Goal: Transaction & Acquisition: Purchase product/service

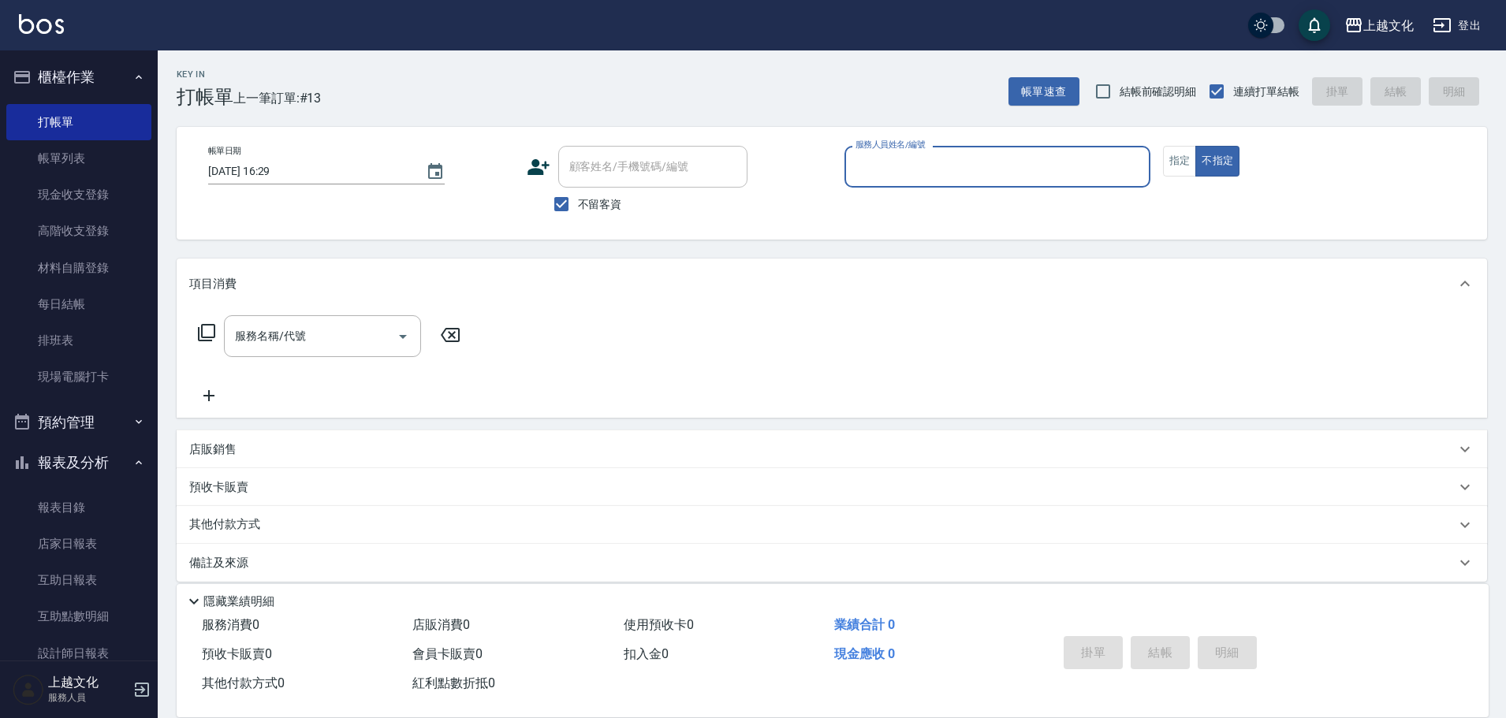
click at [587, 205] on span "不留客資" at bounding box center [600, 204] width 44 height 17
click at [578, 205] on input "不留客資" at bounding box center [561, 204] width 33 height 33
checkbox input "false"
drag, startPoint x: 593, startPoint y: 184, endPoint x: 608, endPoint y: 187, distance: 15.3
click at [593, 183] on div "顧客姓名/手機號碼/編號" at bounding box center [652, 167] width 189 height 42
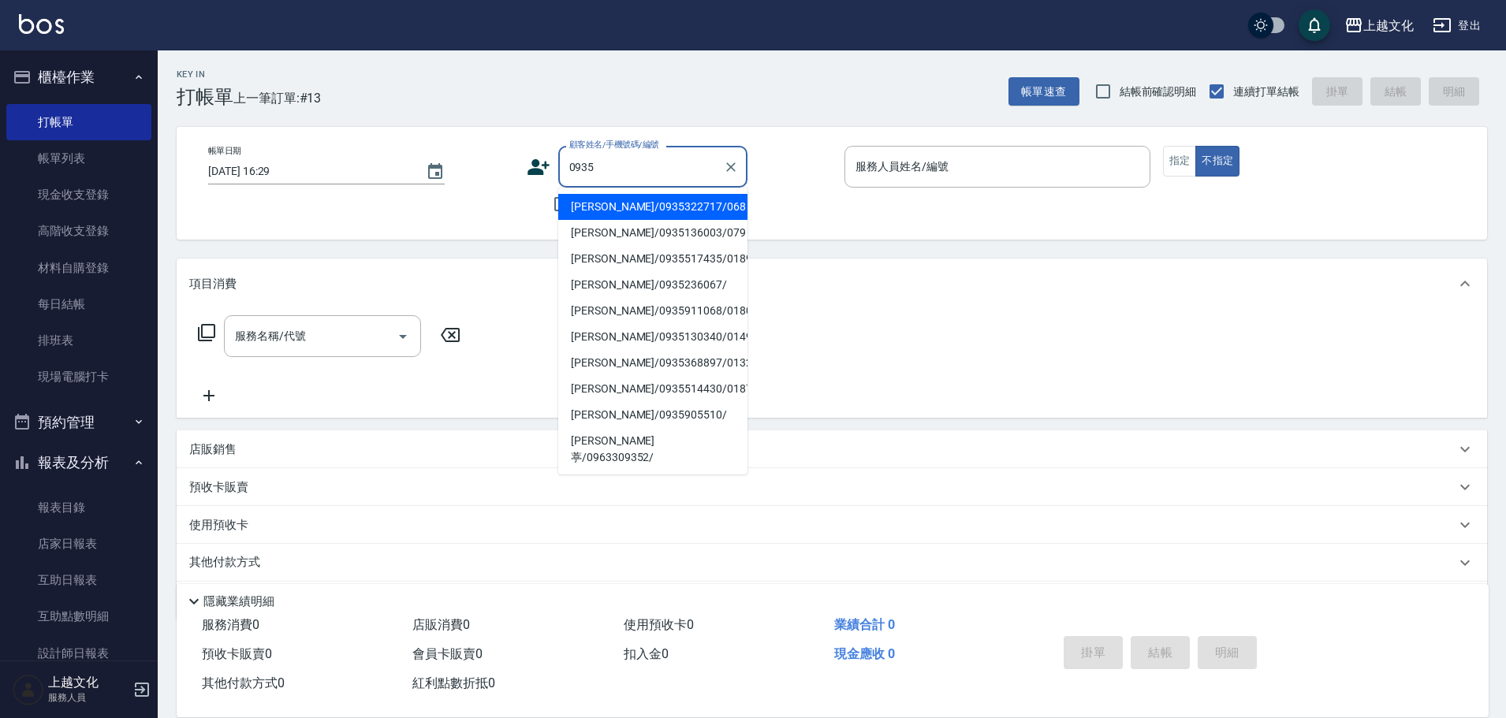
click at [606, 210] on li "[PERSON_NAME]/0935322717/068" at bounding box center [652, 207] width 189 height 26
type input "0935"
click at [606, 210] on span "不留客資" at bounding box center [600, 204] width 44 height 17
click at [578, 210] on input "不留客資" at bounding box center [561, 204] width 33 height 33
checkbox input "true"
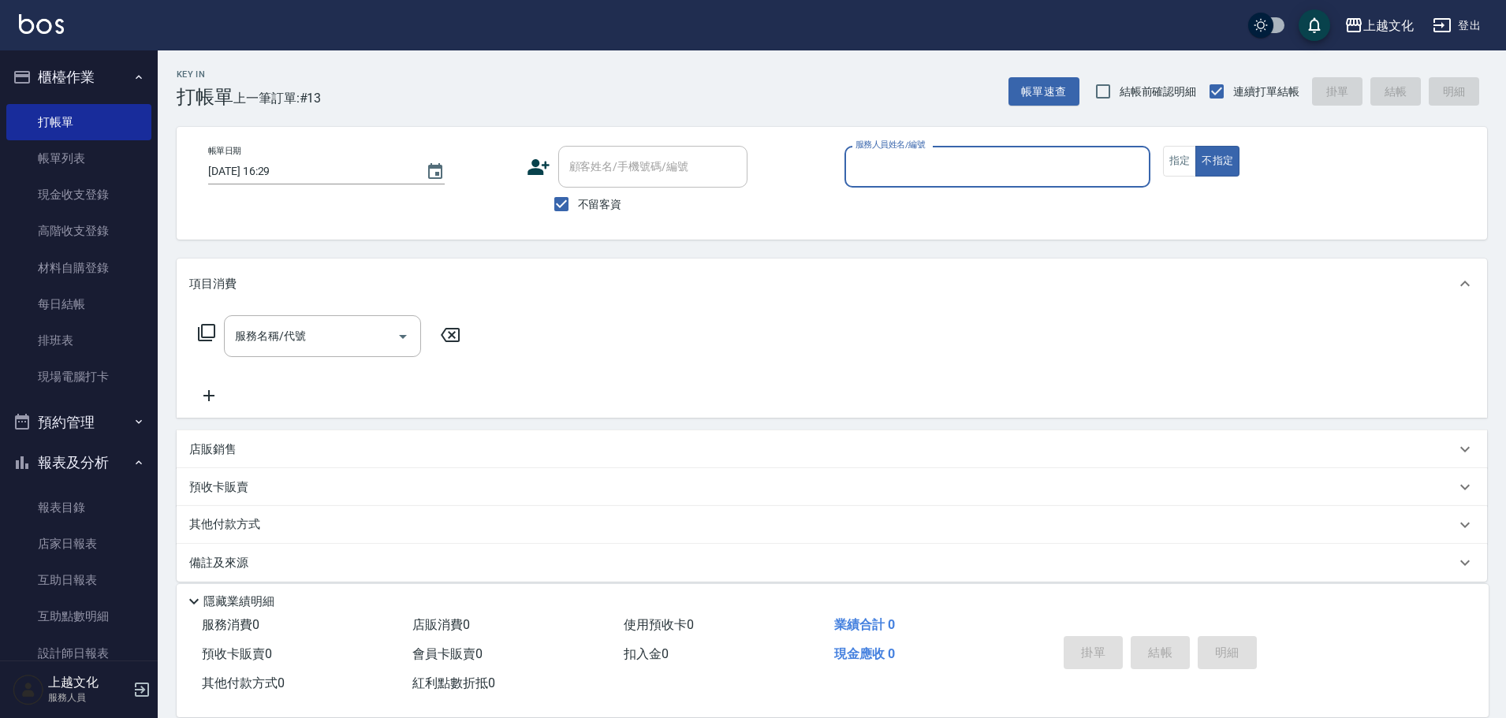
type input "茉莉-08"
click at [1128, 166] on icon "Clear" at bounding box center [1134, 167] width 16 height 16
click at [568, 216] on input "不留客資" at bounding box center [561, 204] width 33 height 33
click at [553, 208] on input "不留客資" at bounding box center [561, 204] width 33 height 33
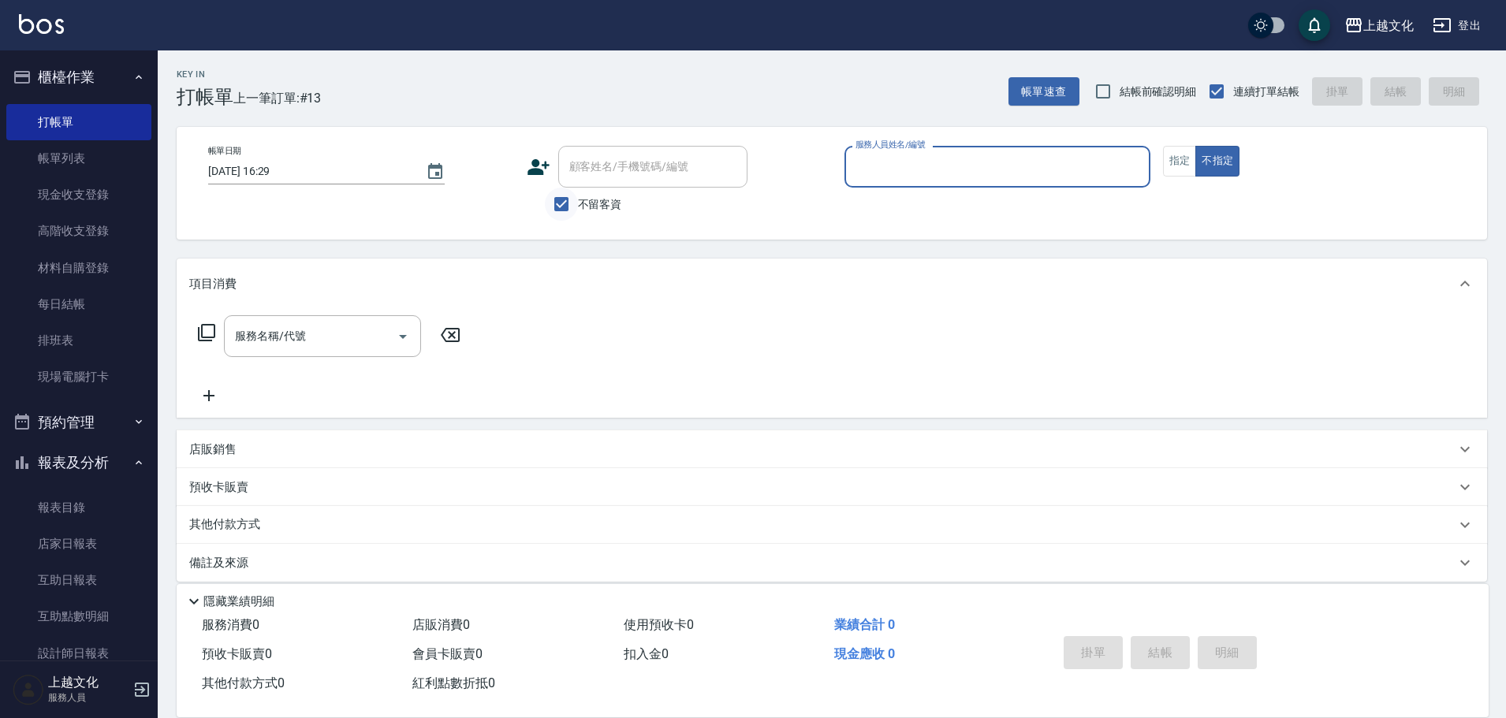
checkbox input "false"
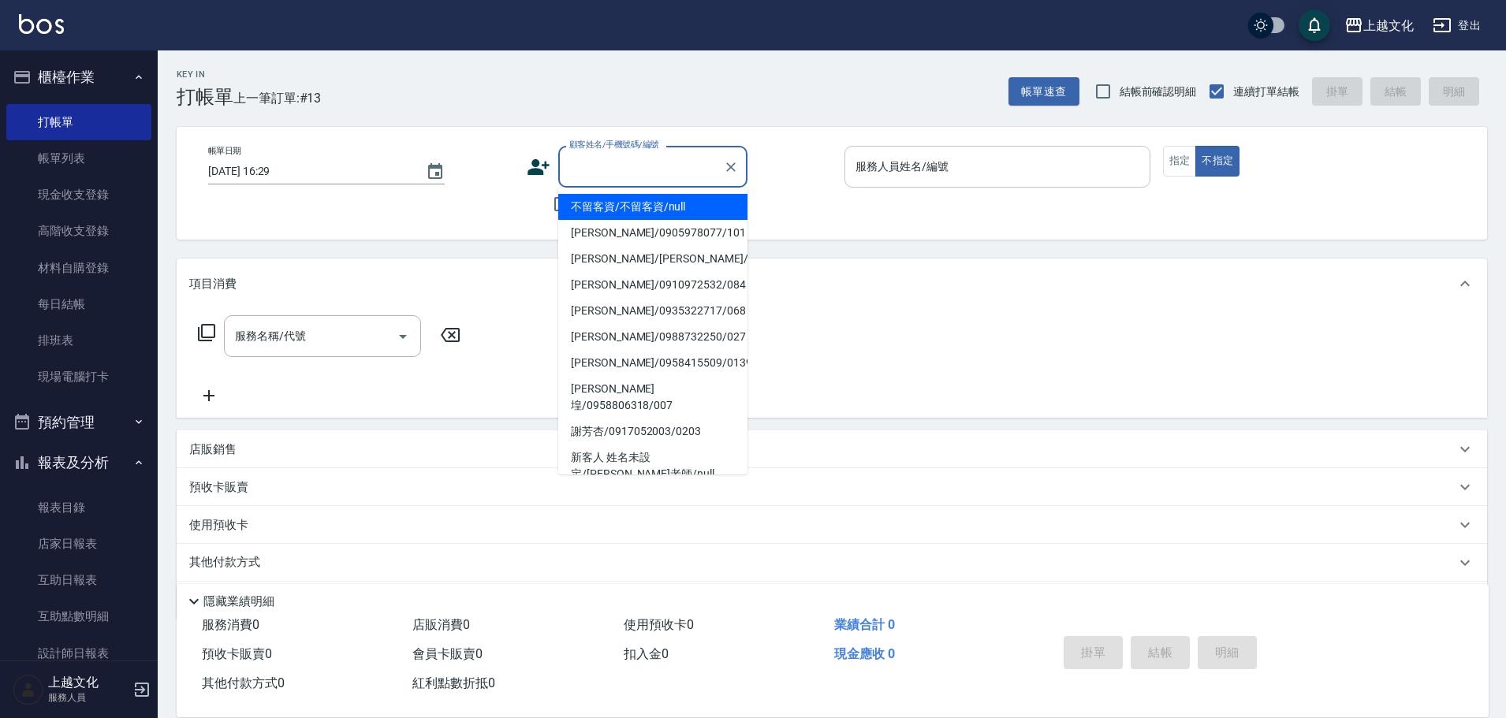
click at [591, 159] on input "顧客姓名/手機號碼/編號" at bounding box center [640, 167] width 151 height 28
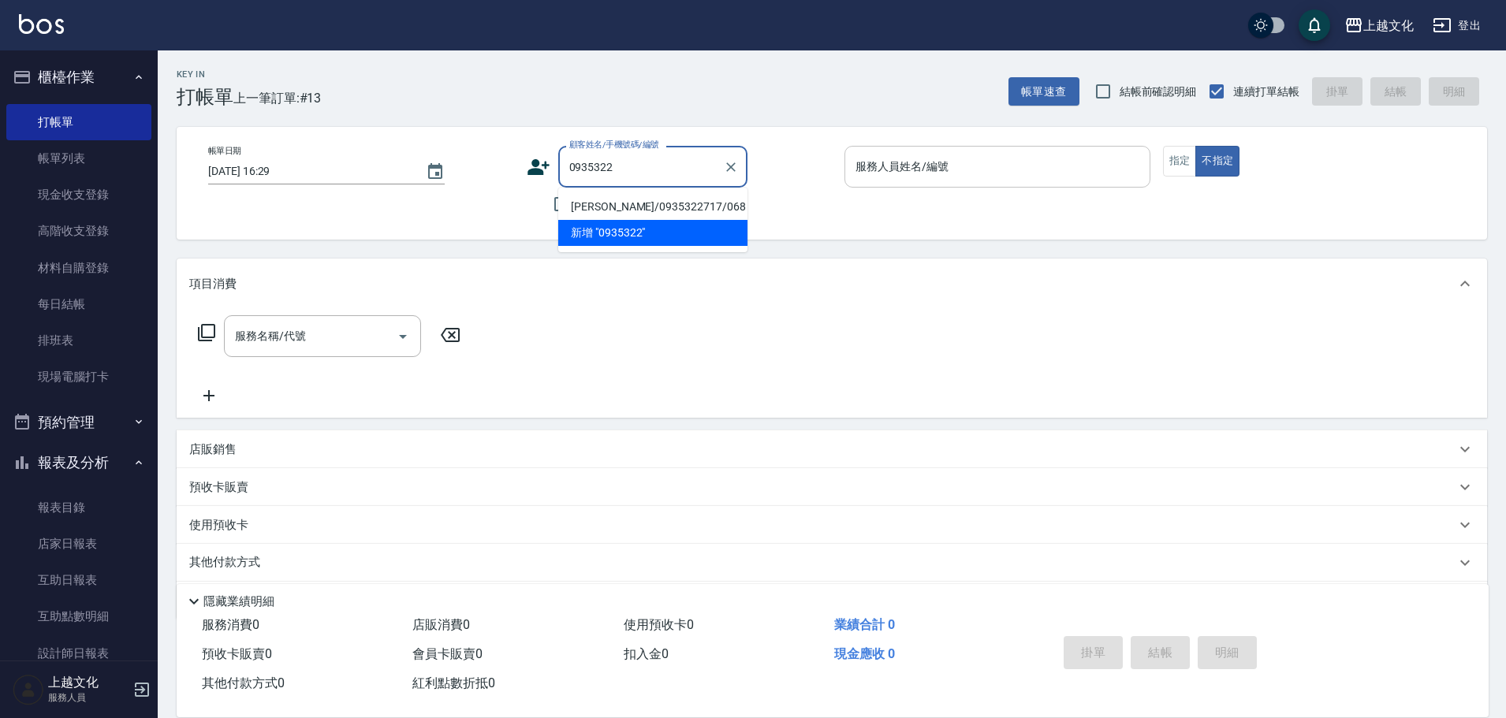
click at [713, 204] on li "[PERSON_NAME]/0935322717/068" at bounding box center [652, 207] width 189 height 26
type input "[PERSON_NAME]/0935322717/068"
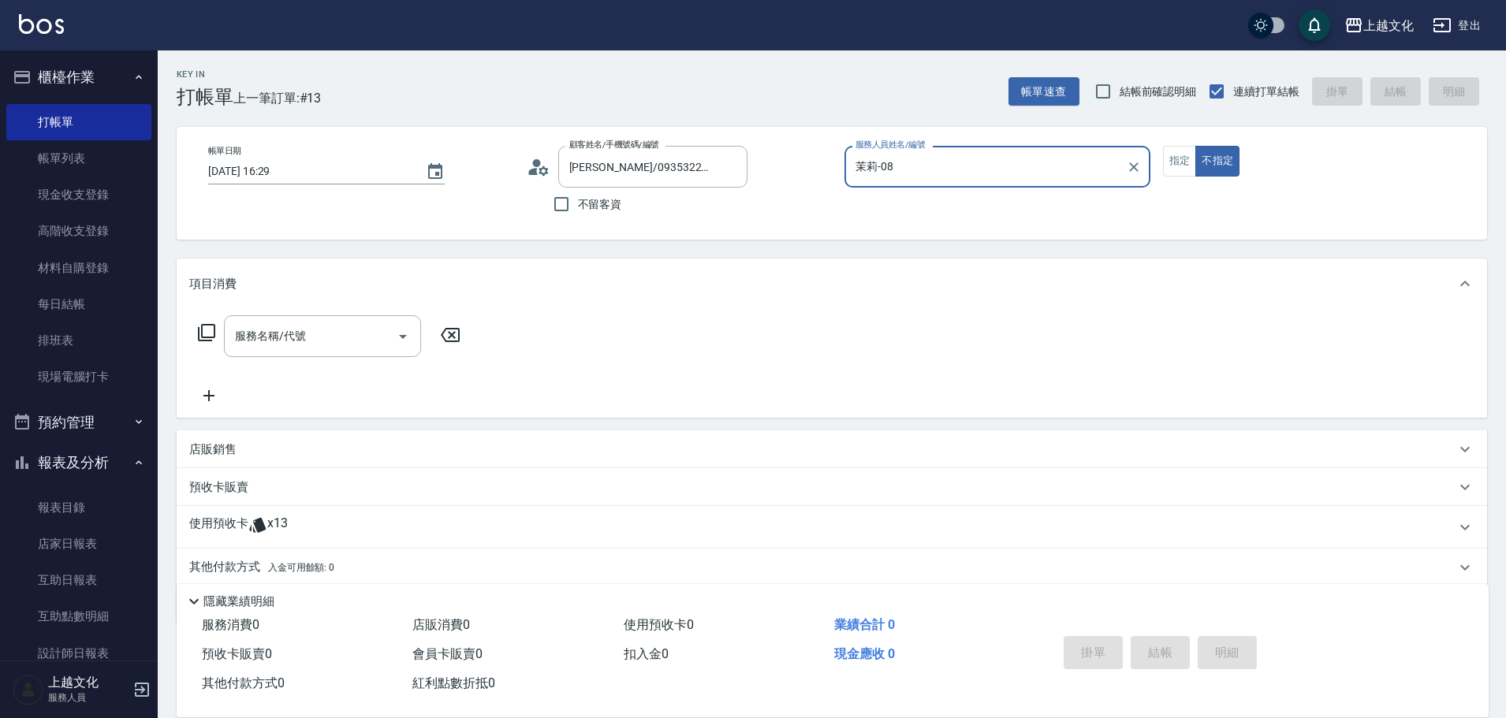
click at [929, 166] on input "茉莉-08" at bounding box center [986, 167] width 268 height 28
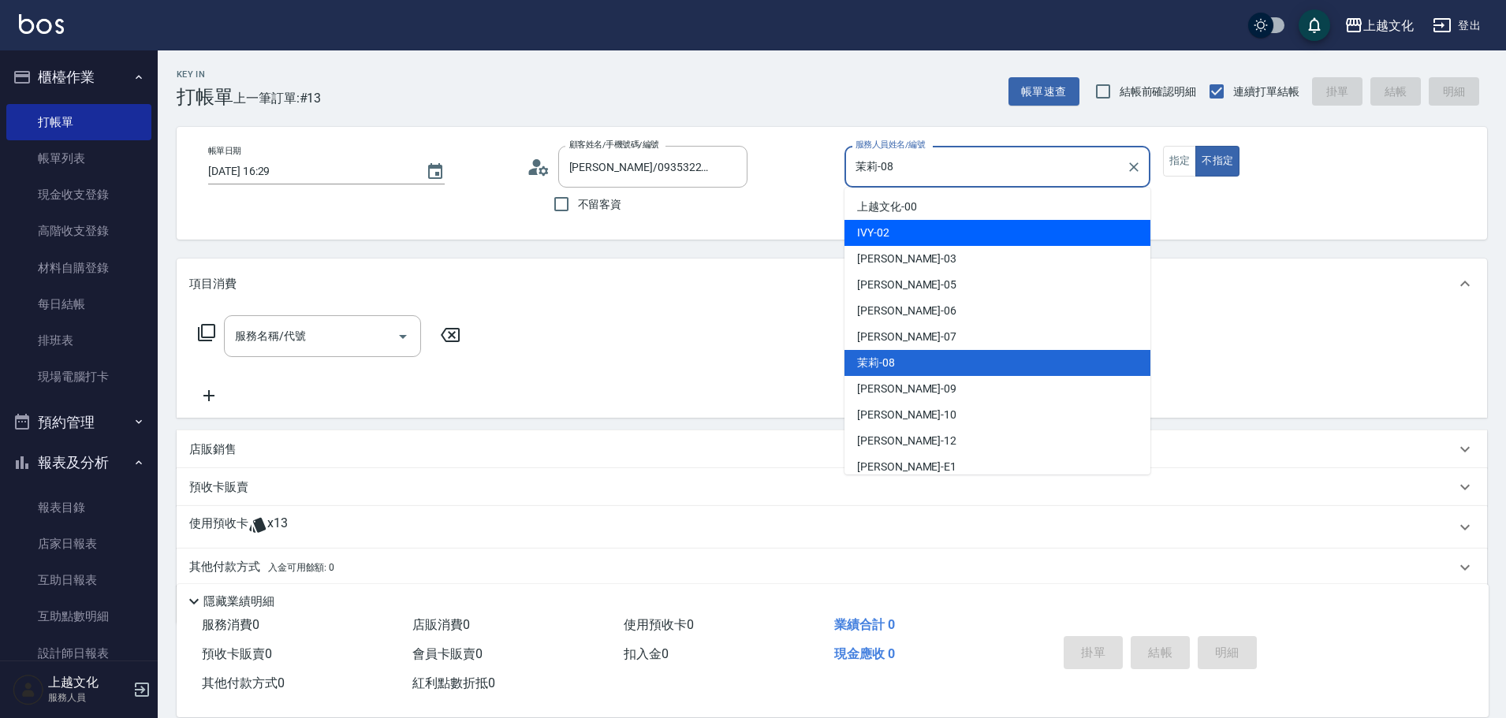
click at [913, 221] on div "IVY -02" at bounding box center [997, 233] width 306 height 26
type input "IVY-02"
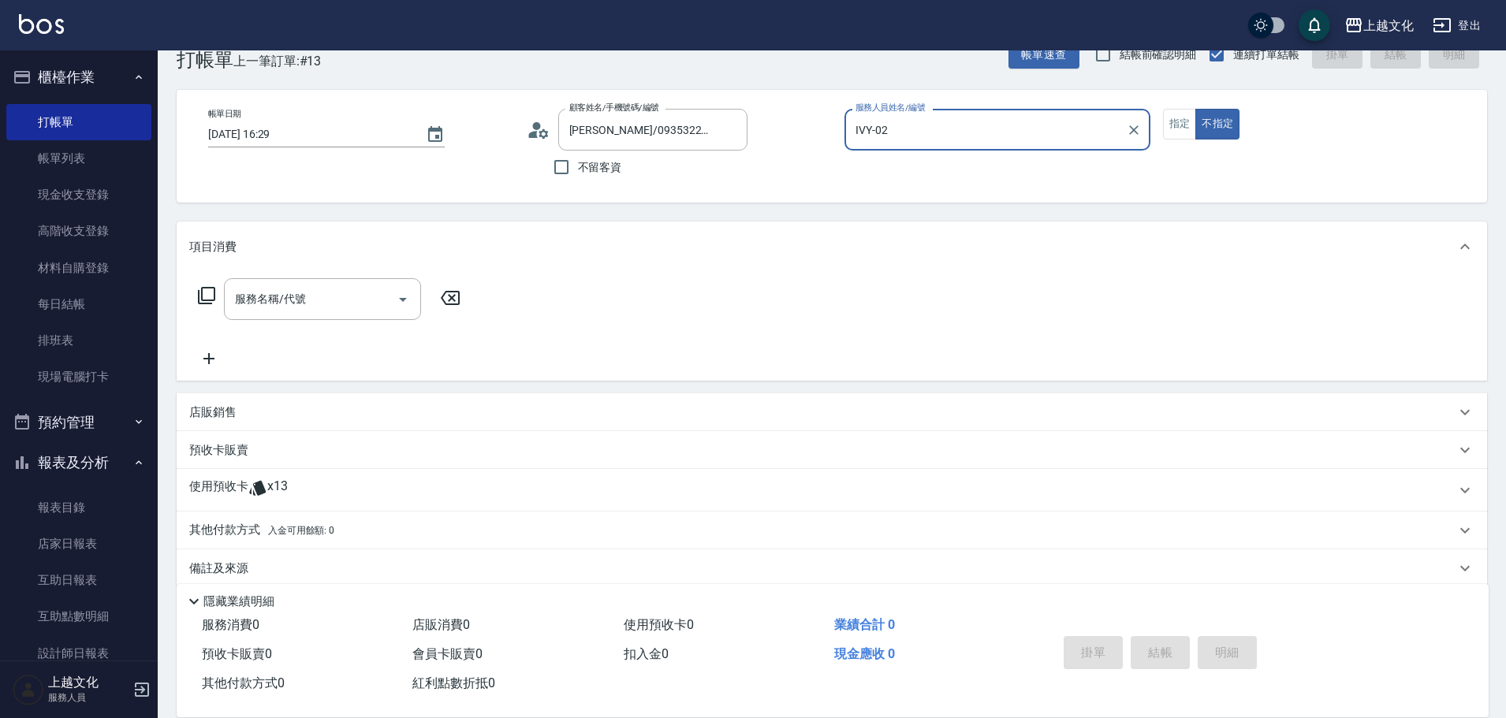
scroll to position [58, 0]
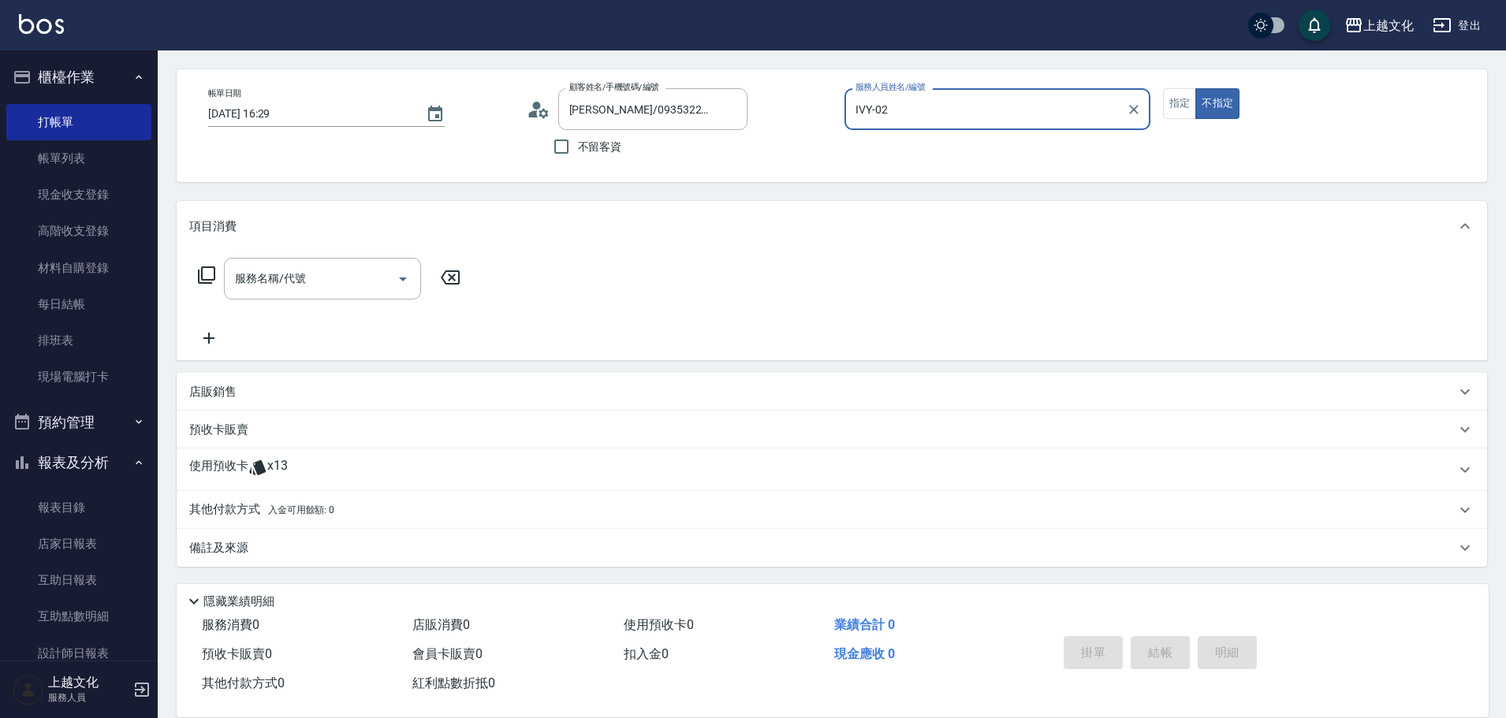
click at [306, 468] on div "使用預收卡 x13" at bounding box center [822, 470] width 1266 height 24
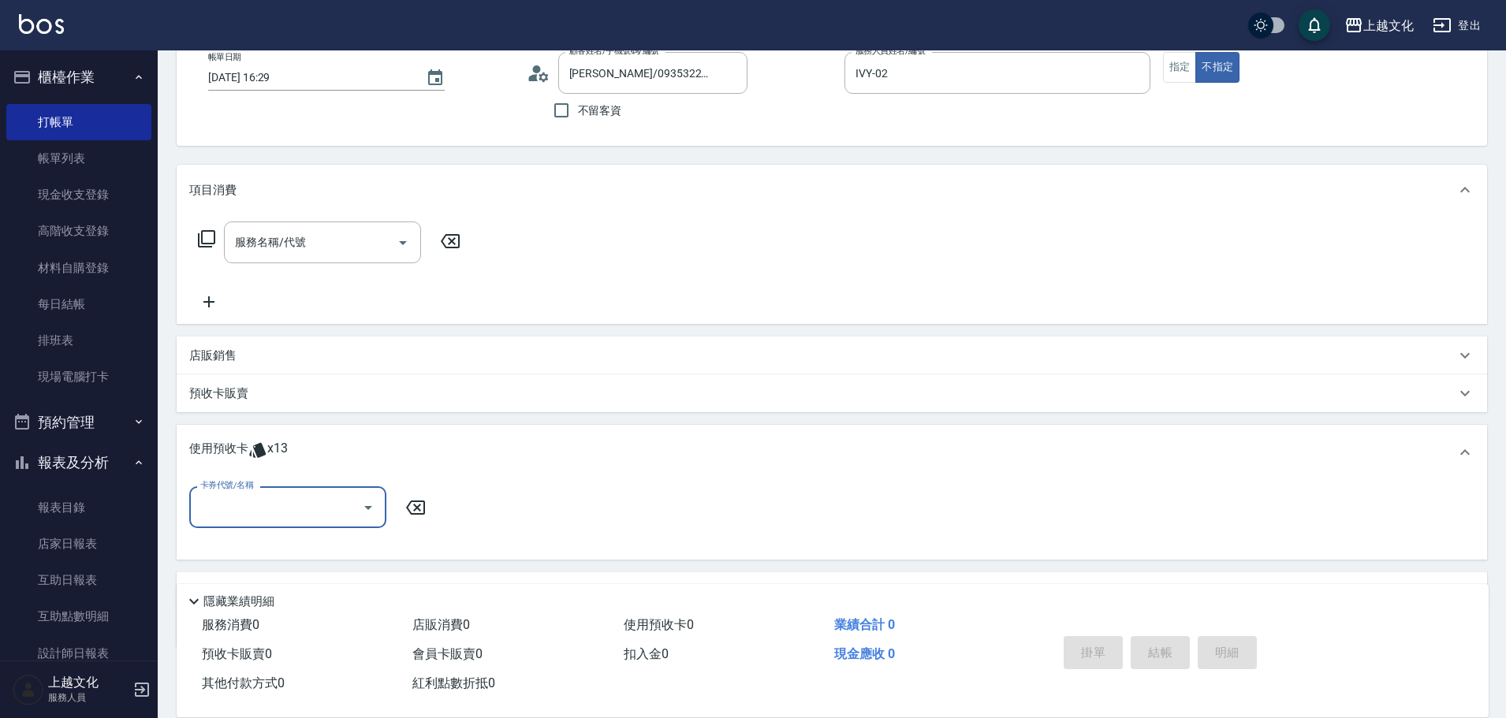
scroll to position [170, 0]
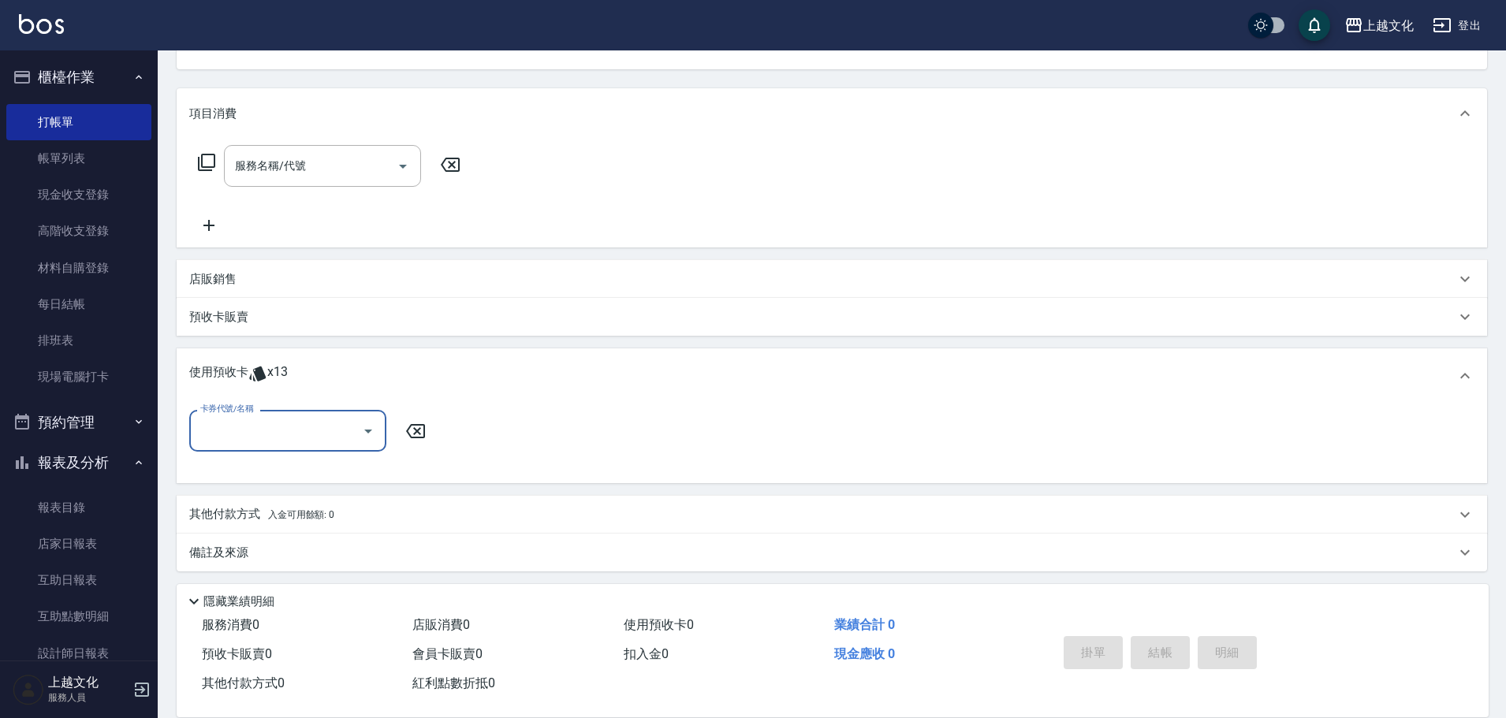
click at [304, 434] on input "卡券代號/名稱" at bounding box center [275, 431] width 159 height 28
click at [304, 467] on div "舒活包卡 剩餘6張" at bounding box center [287, 471] width 197 height 26
type input "舒活包卡"
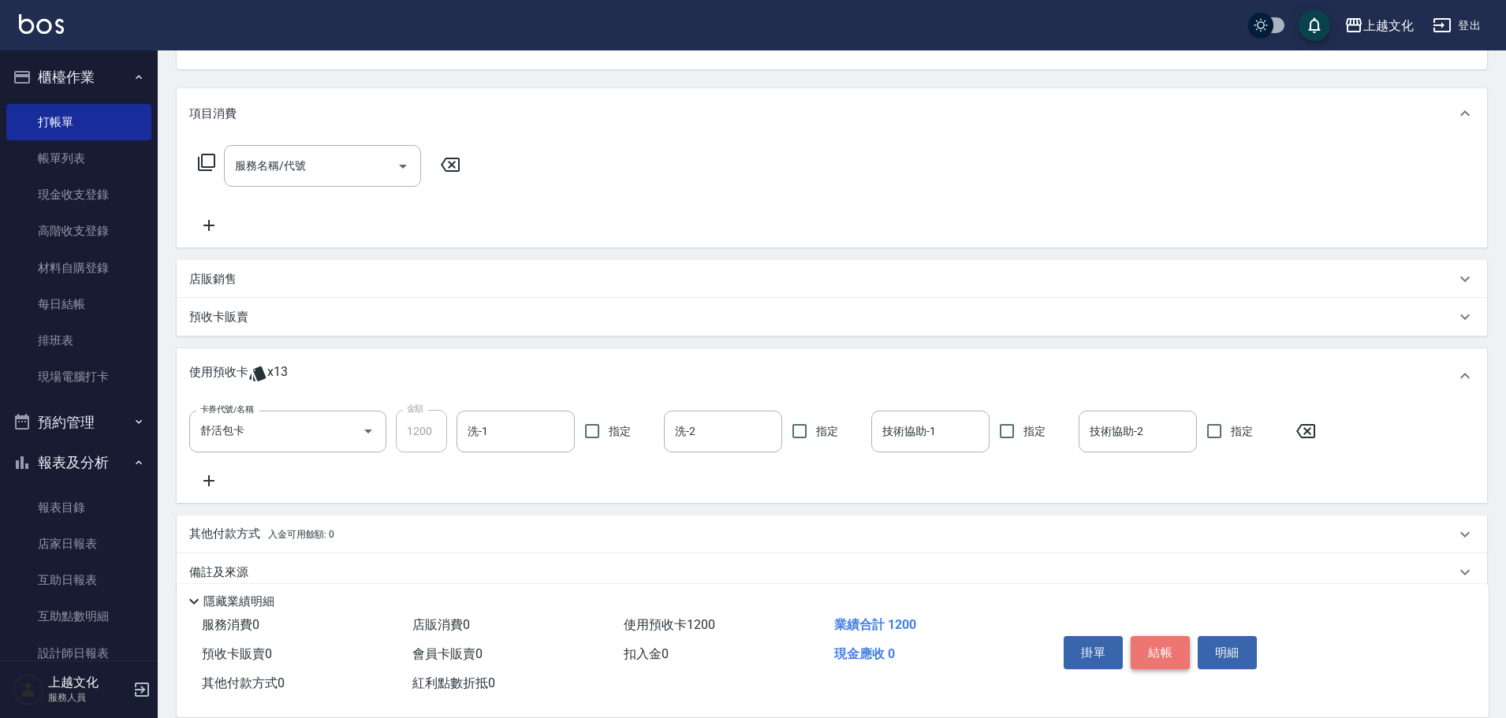
click at [1161, 645] on button "結帳" at bounding box center [1160, 652] width 59 height 33
type input "[DATE] 17:37"
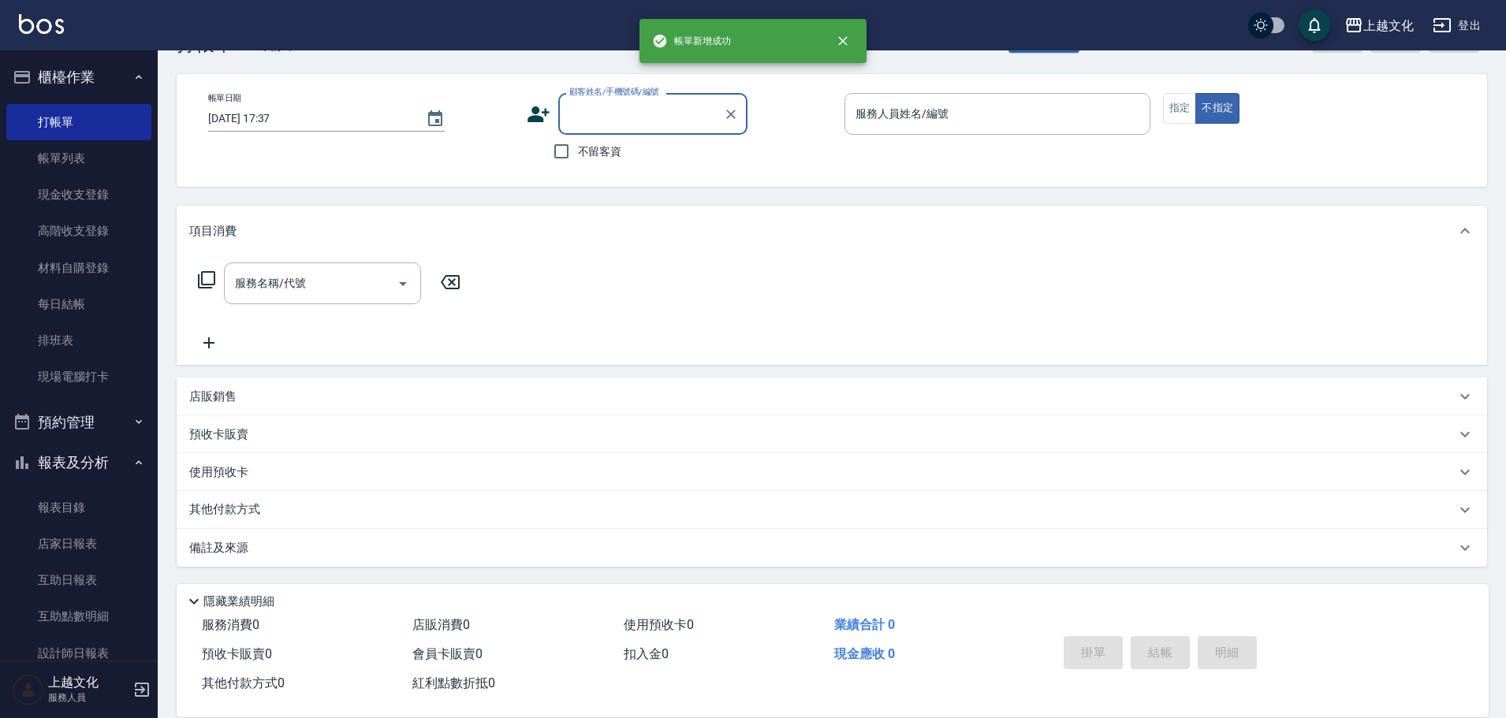
scroll to position [53, 0]
drag, startPoint x: 594, startPoint y: 151, endPoint x: 846, endPoint y: 106, distance: 256.4
click at [613, 151] on span "不留客資" at bounding box center [600, 151] width 44 height 17
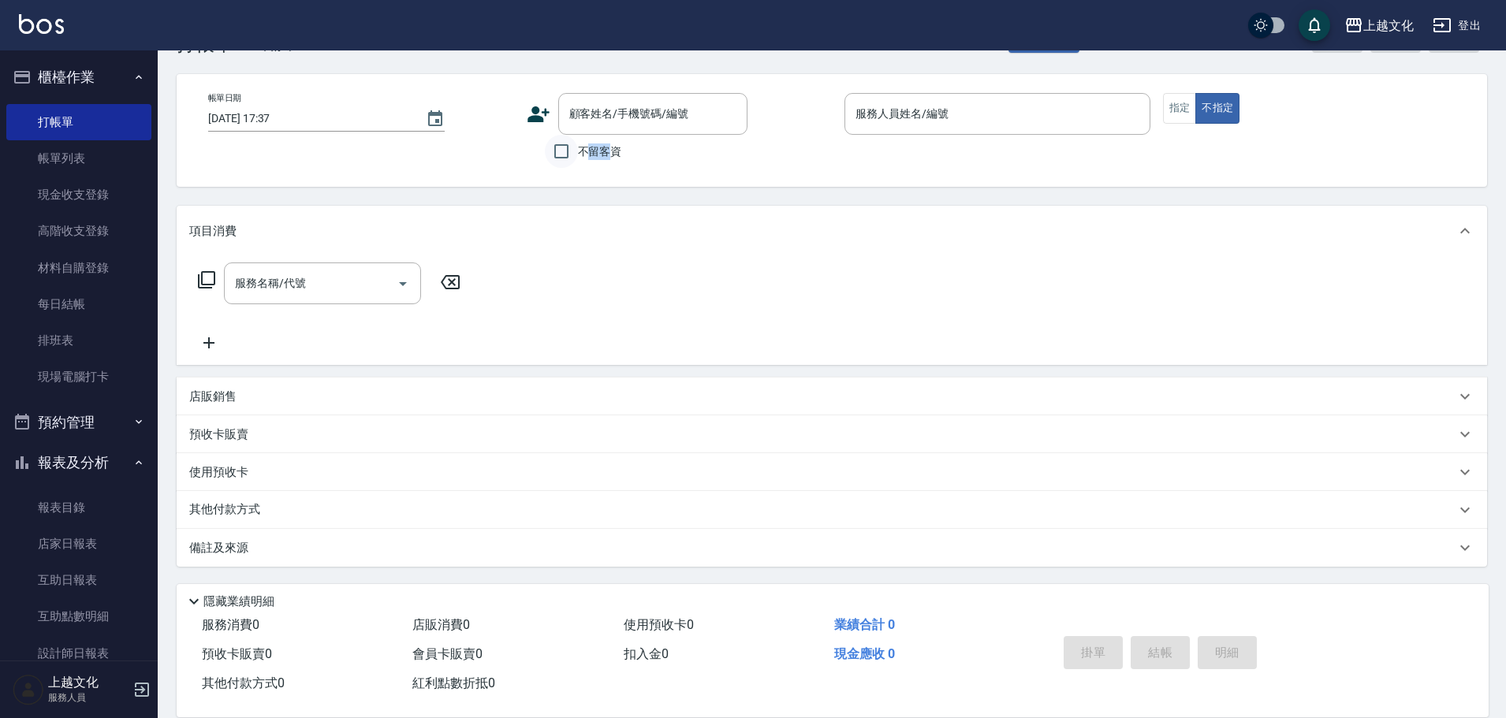
click at [561, 151] on input "不留客資" at bounding box center [561, 151] width 33 height 33
checkbox input "true"
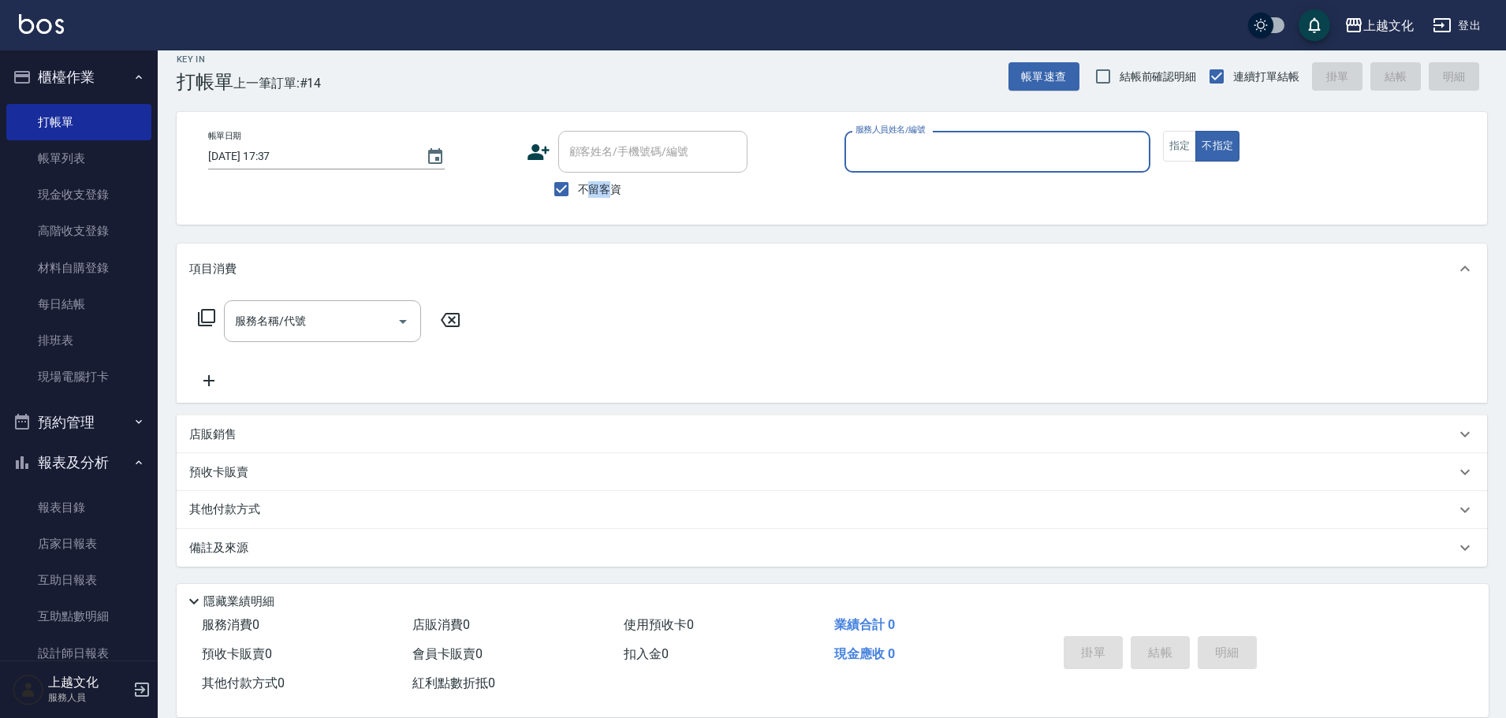
scroll to position [15, 0]
drag, startPoint x: 885, startPoint y: 151, endPoint x: 888, endPoint y: 162, distance: 11.5
click at [886, 155] on input "服務人員姓名/編號" at bounding box center [998, 152] width 292 height 28
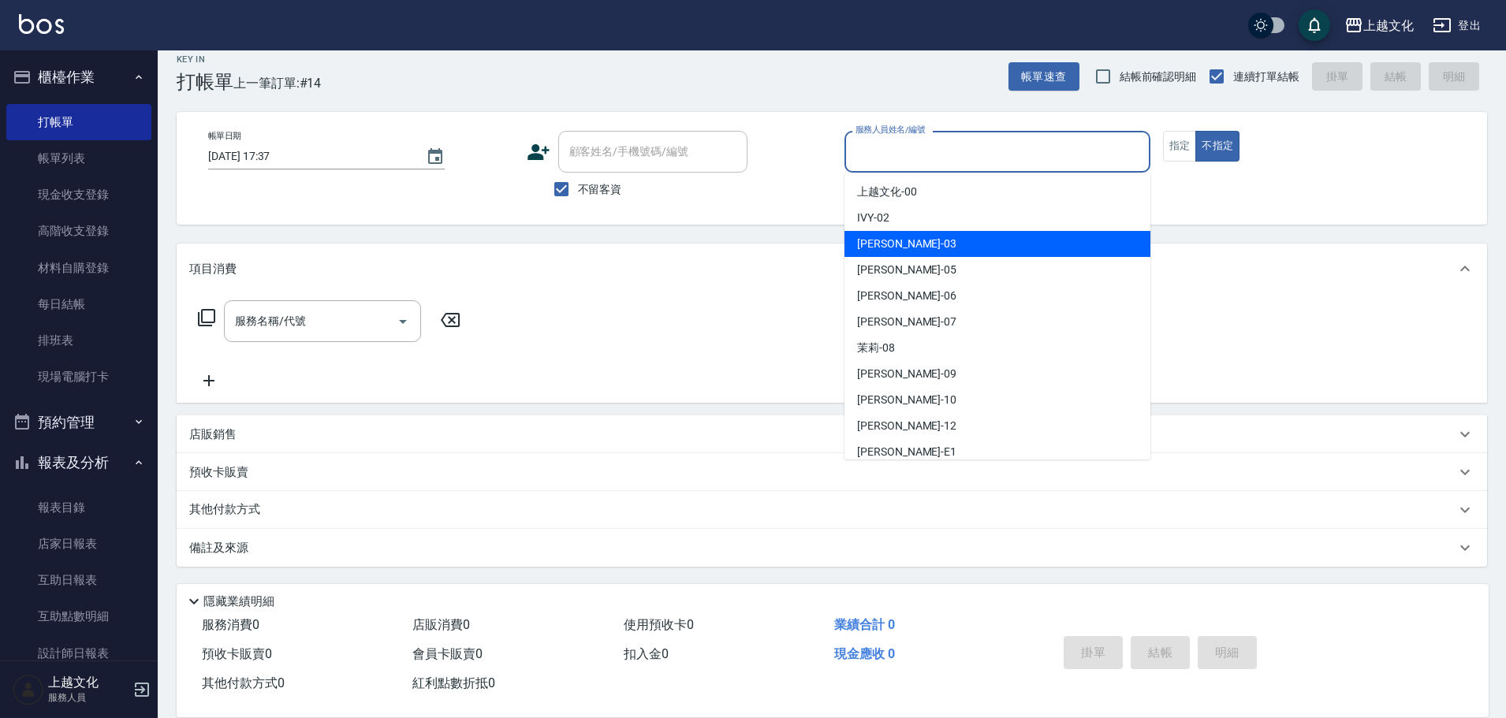
click at [942, 240] on div "[PERSON_NAME] -03" at bounding box center [997, 244] width 306 height 26
type input "[PERSON_NAME]-03"
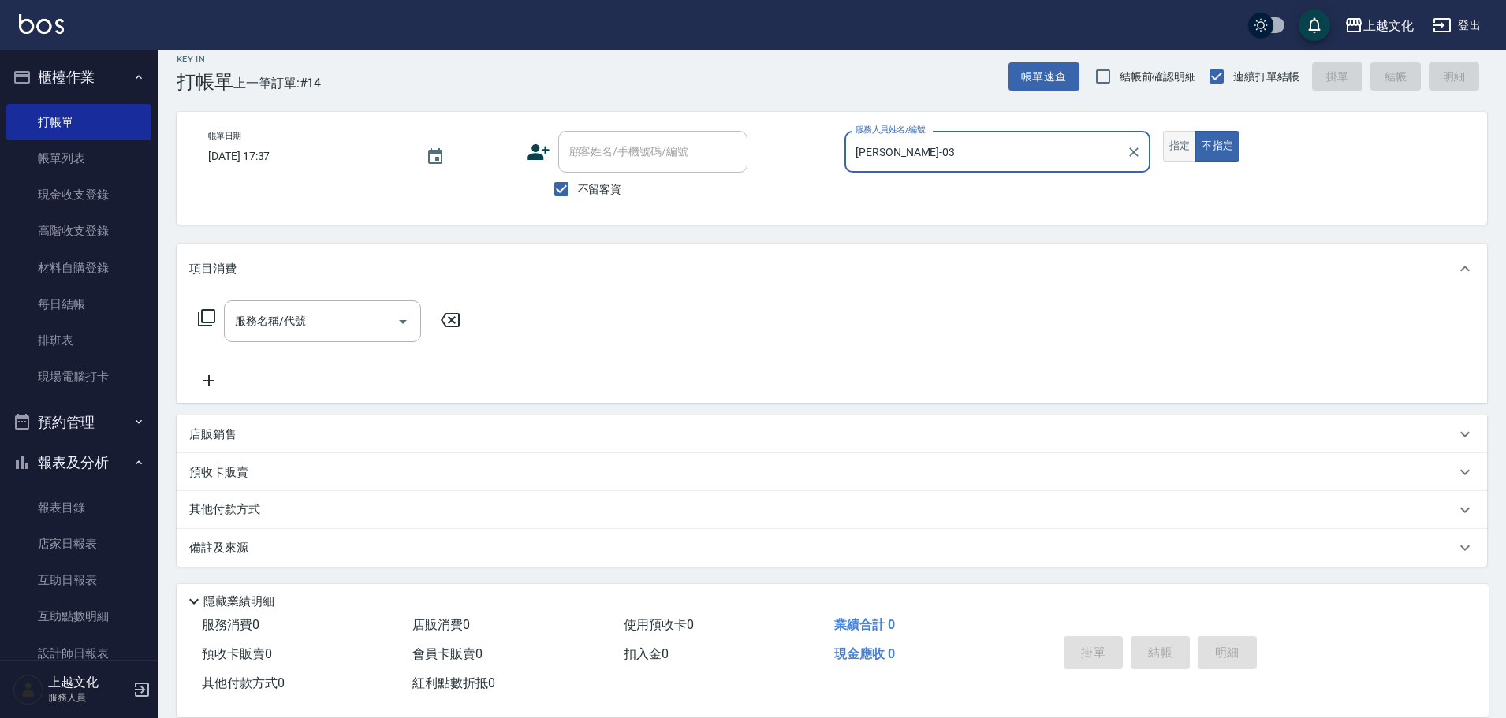
click at [1176, 151] on button "指定" at bounding box center [1180, 146] width 34 height 31
click at [208, 316] on icon at bounding box center [206, 317] width 19 height 19
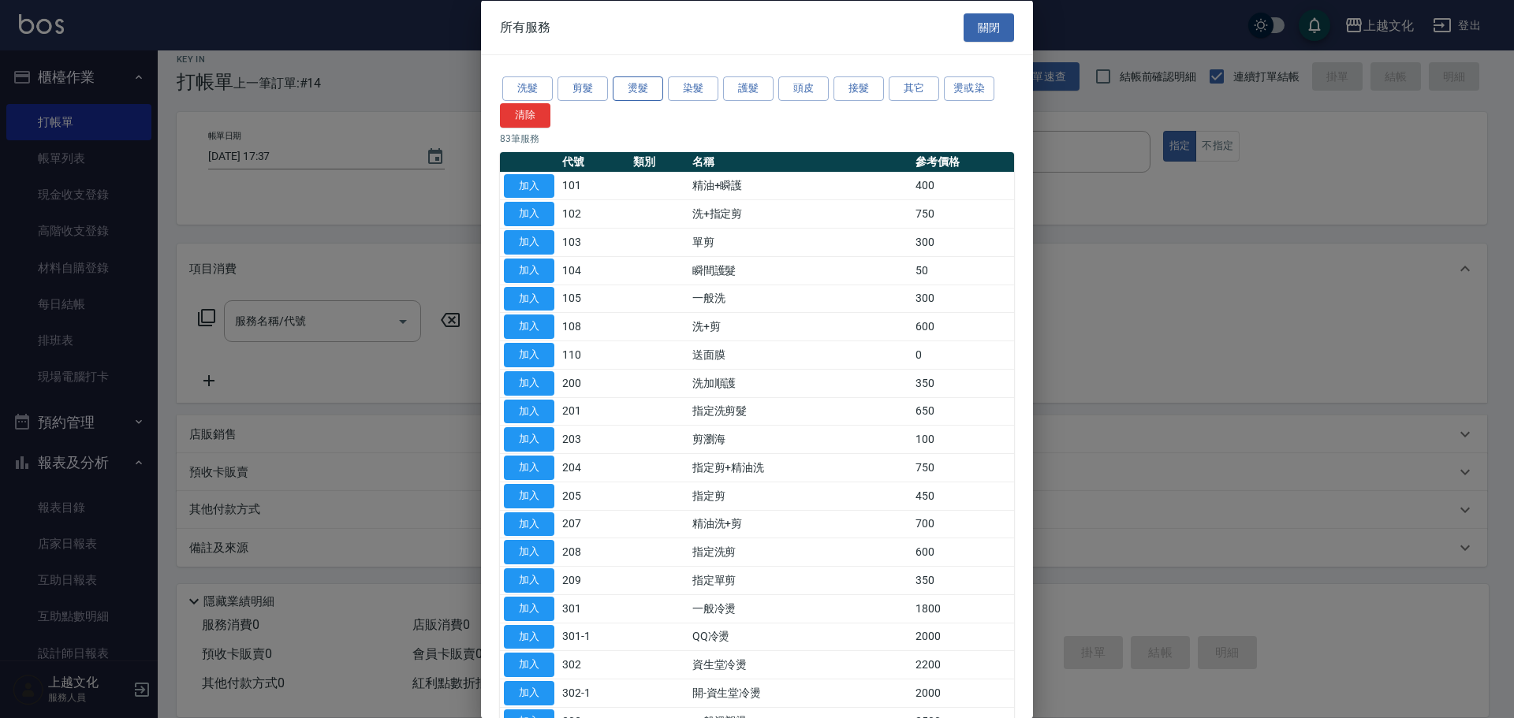
click at [632, 88] on button "燙髮" at bounding box center [638, 88] width 50 height 24
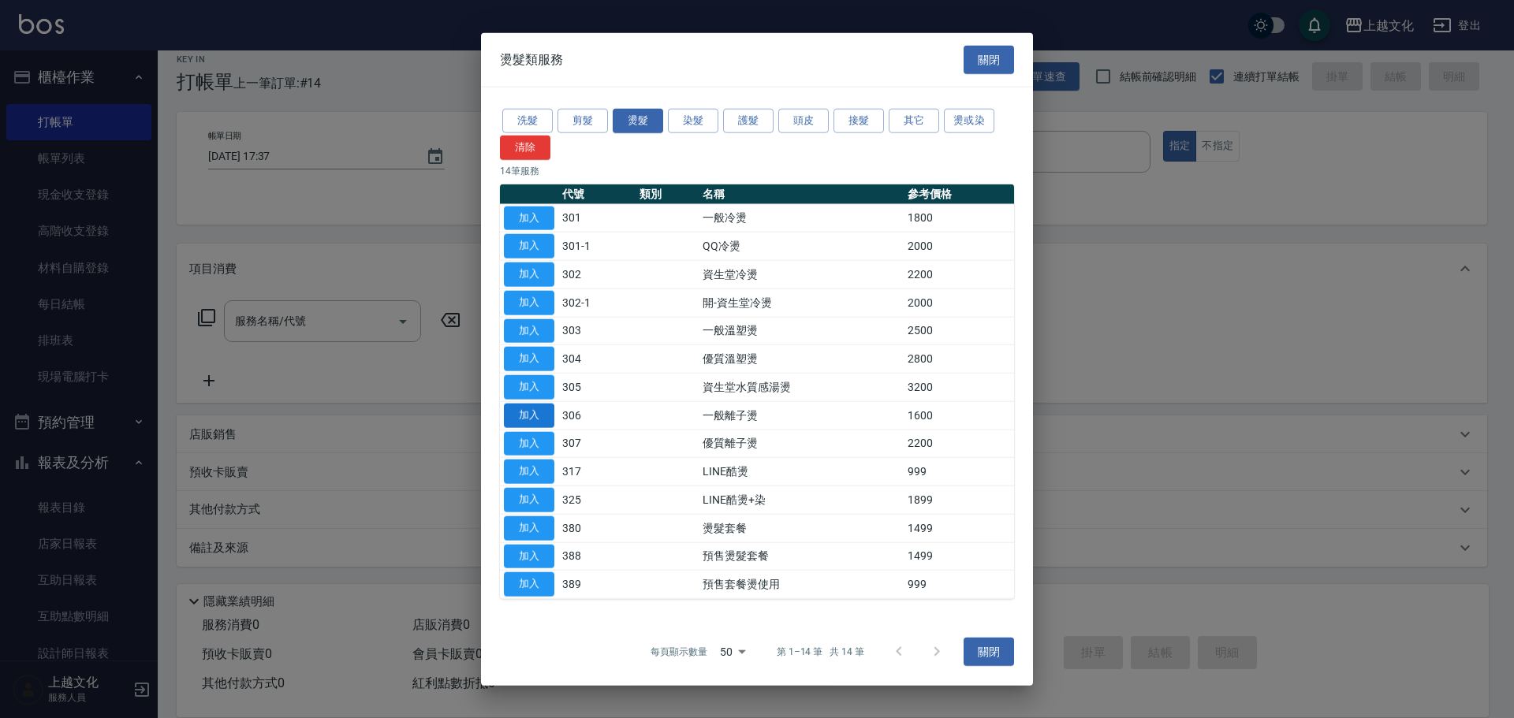
click at [535, 416] on button "加入" at bounding box center [529, 415] width 50 height 24
type input "一般離子燙(306)"
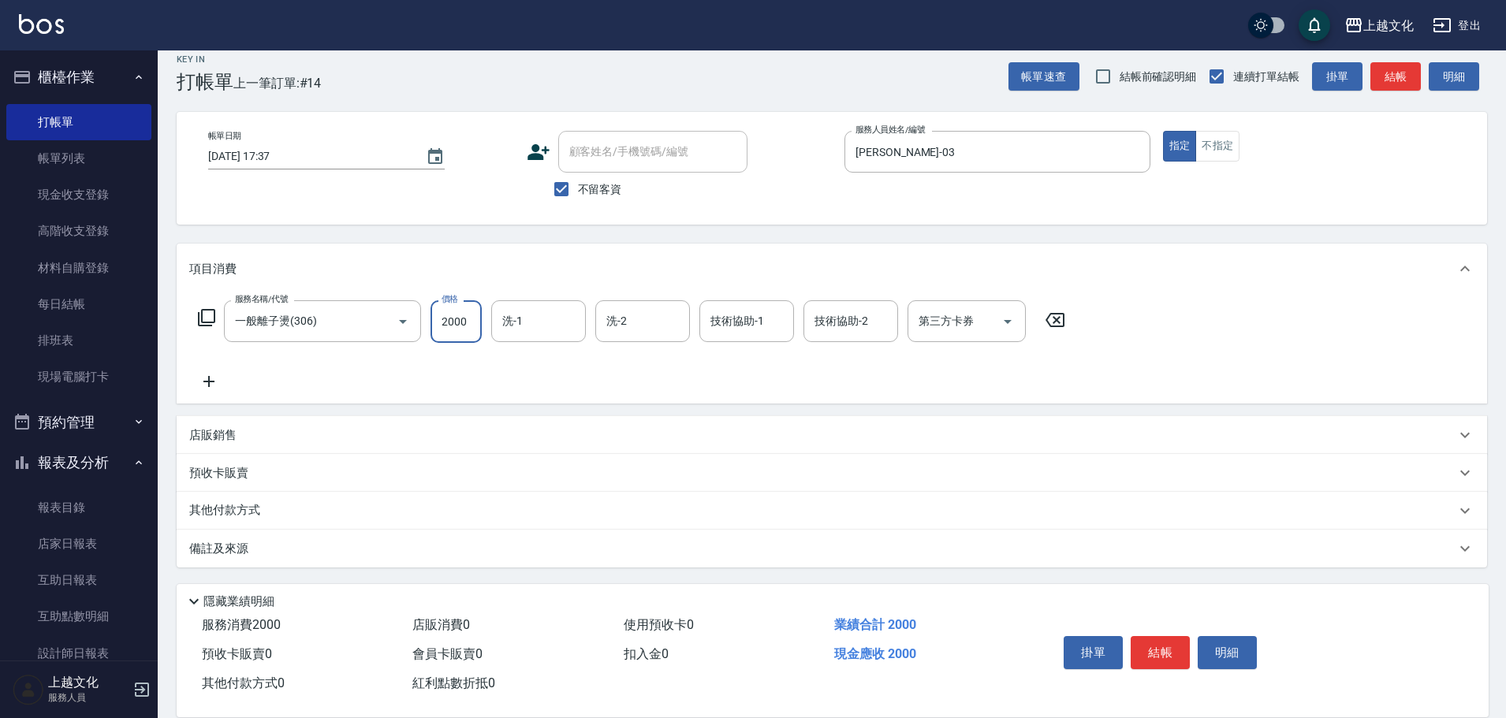
scroll to position [16, 0]
type input "2000"
drag, startPoint x: 286, startPoint y: 520, endPoint x: 297, endPoint y: 520, distance: 11.0
click at [286, 521] on div "其他付款方式" at bounding box center [832, 510] width 1310 height 38
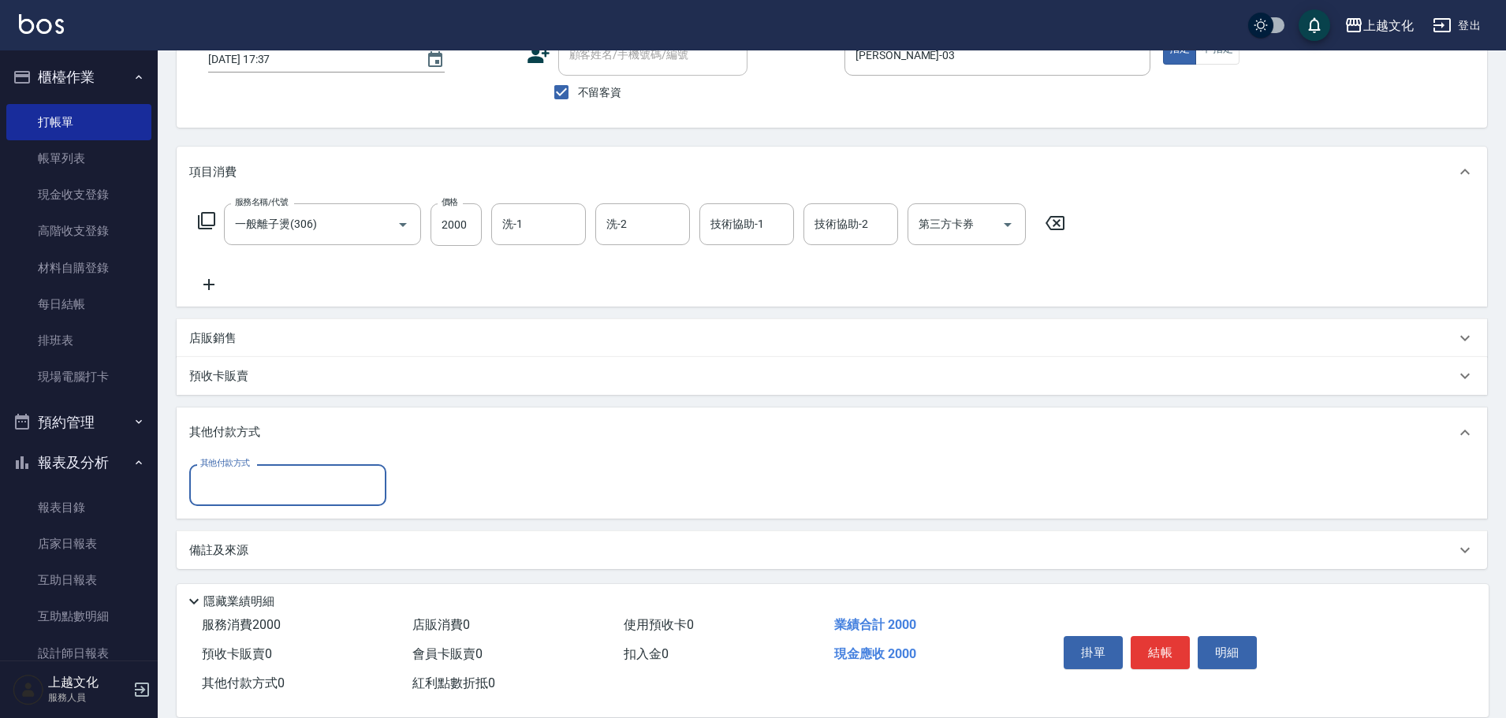
scroll to position [114, 0]
click at [275, 492] on input "其他付款方式" at bounding box center [287, 483] width 183 height 28
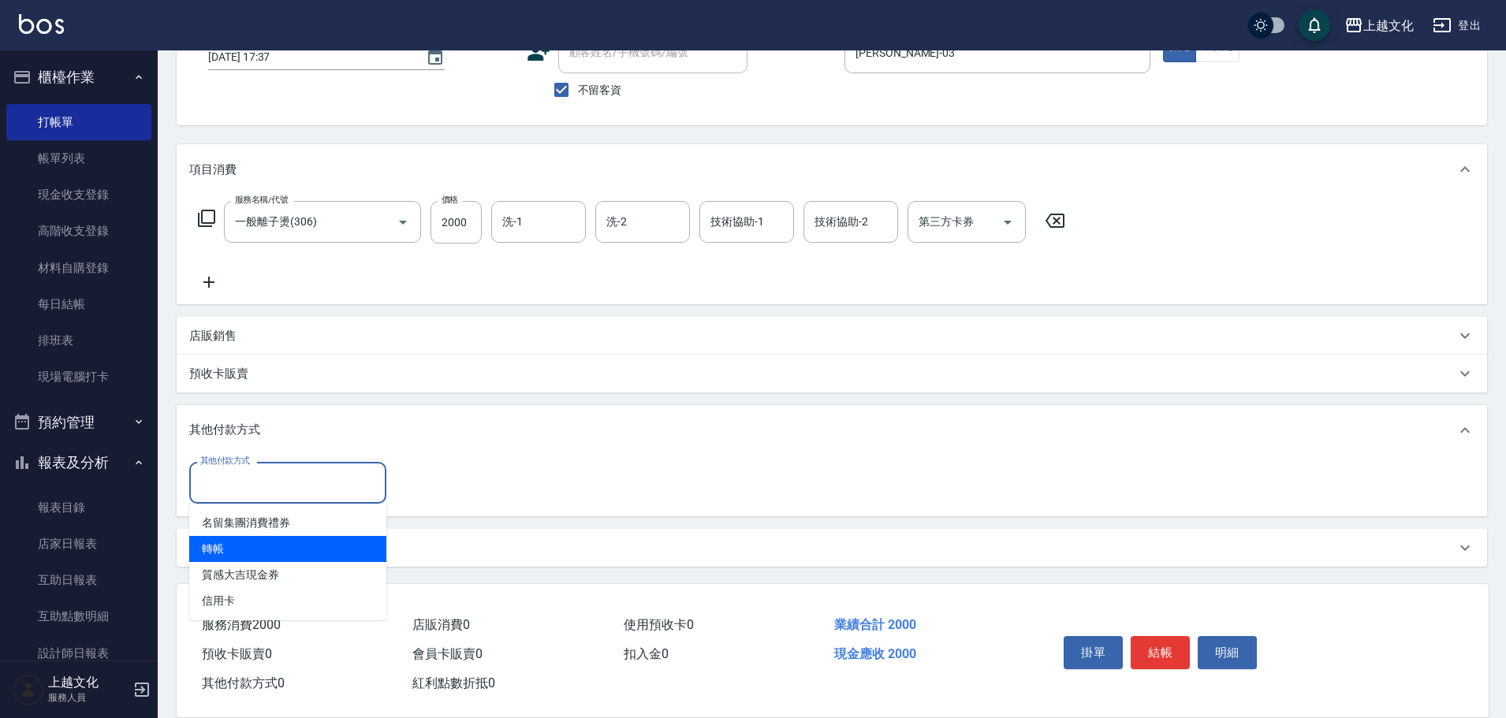
click at [283, 551] on span "轉帳" at bounding box center [287, 549] width 197 height 26
type input "轉帳"
drag, startPoint x: 283, startPoint y: 551, endPoint x: 367, endPoint y: 516, distance: 91.5
click at [283, 551] on div "備註及來源" at bounding box center [822, 548] width 1266 height 17
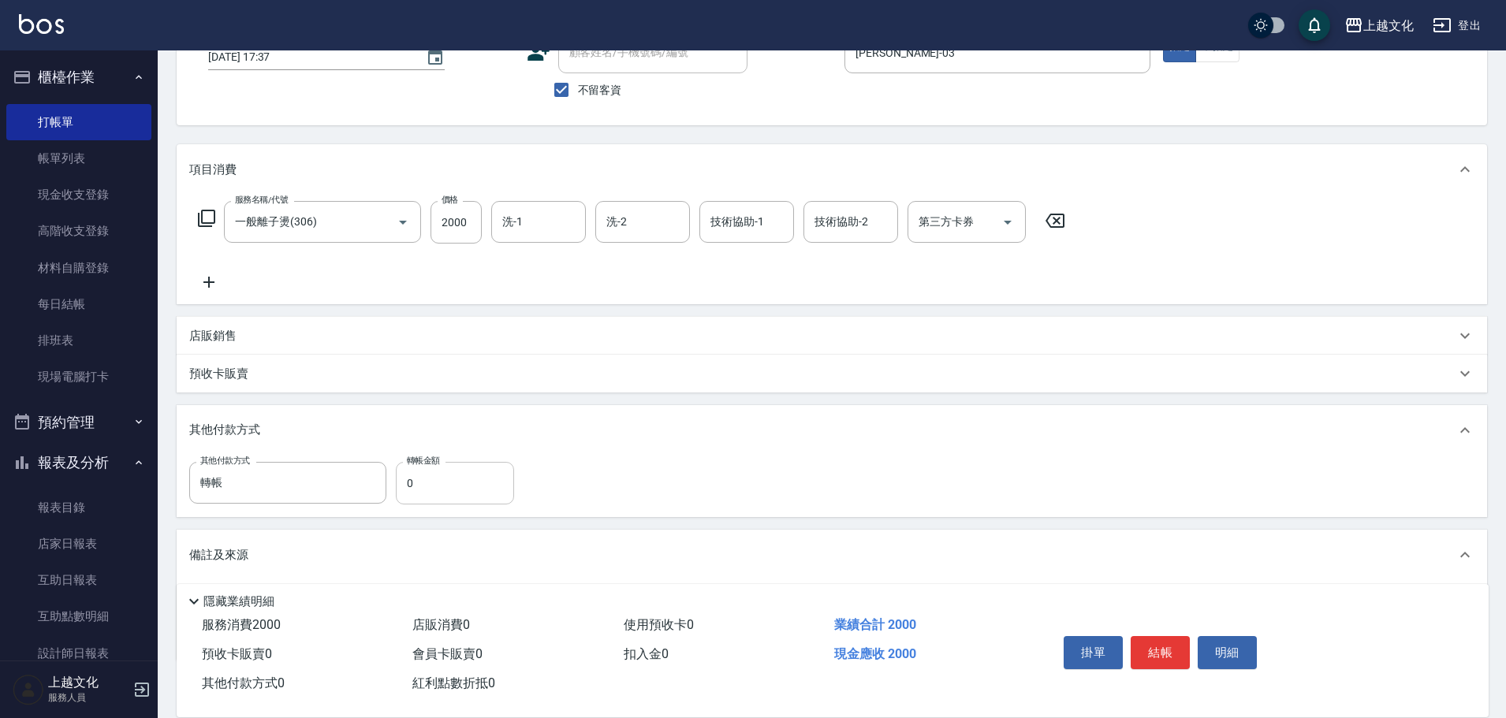
click at [453, 486] on input "0" at bounding box center [455, 483] width 118 height 43
type input "2000"
click at [1161, 651] on button "結帳" at bounding box center [1160, 652] width 59 height 33
type input "[DATE] 17:38"
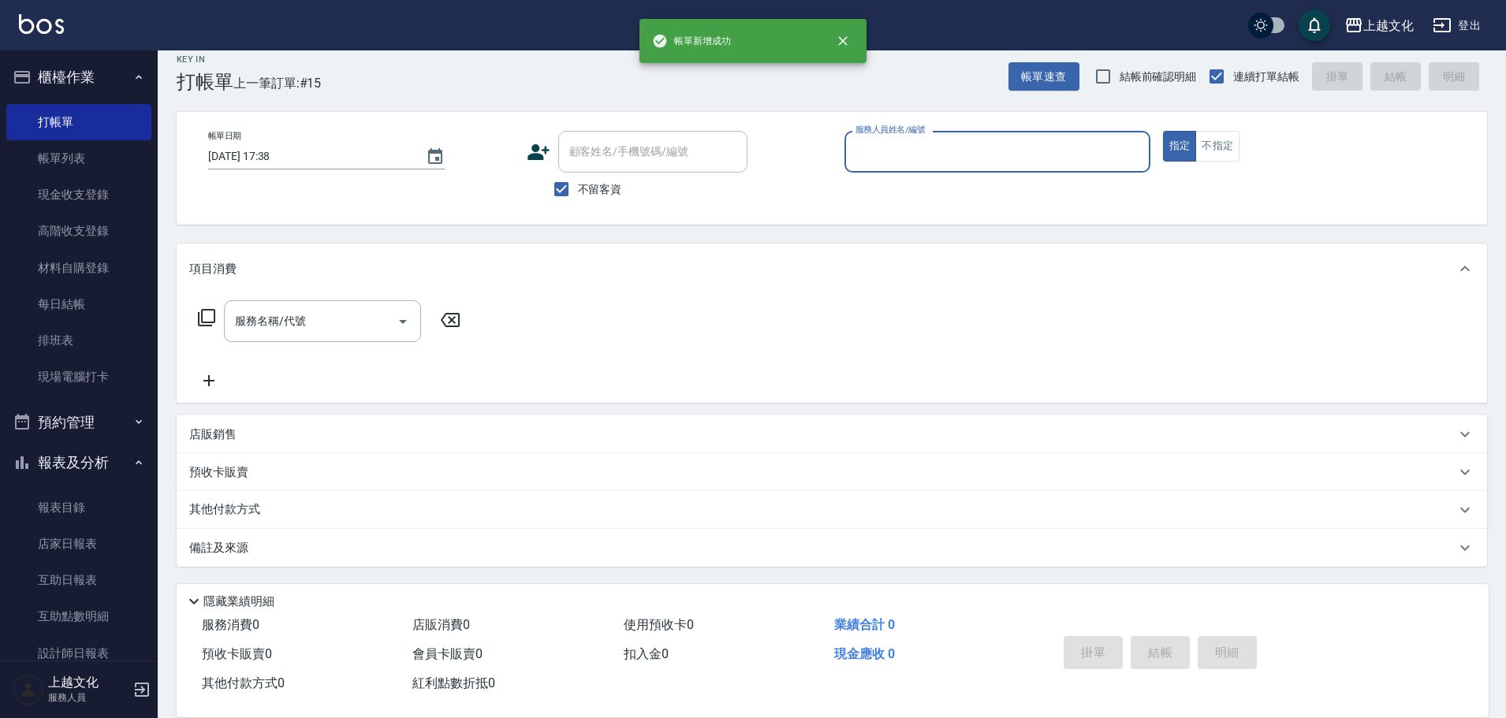
scroll to position [15, 0]
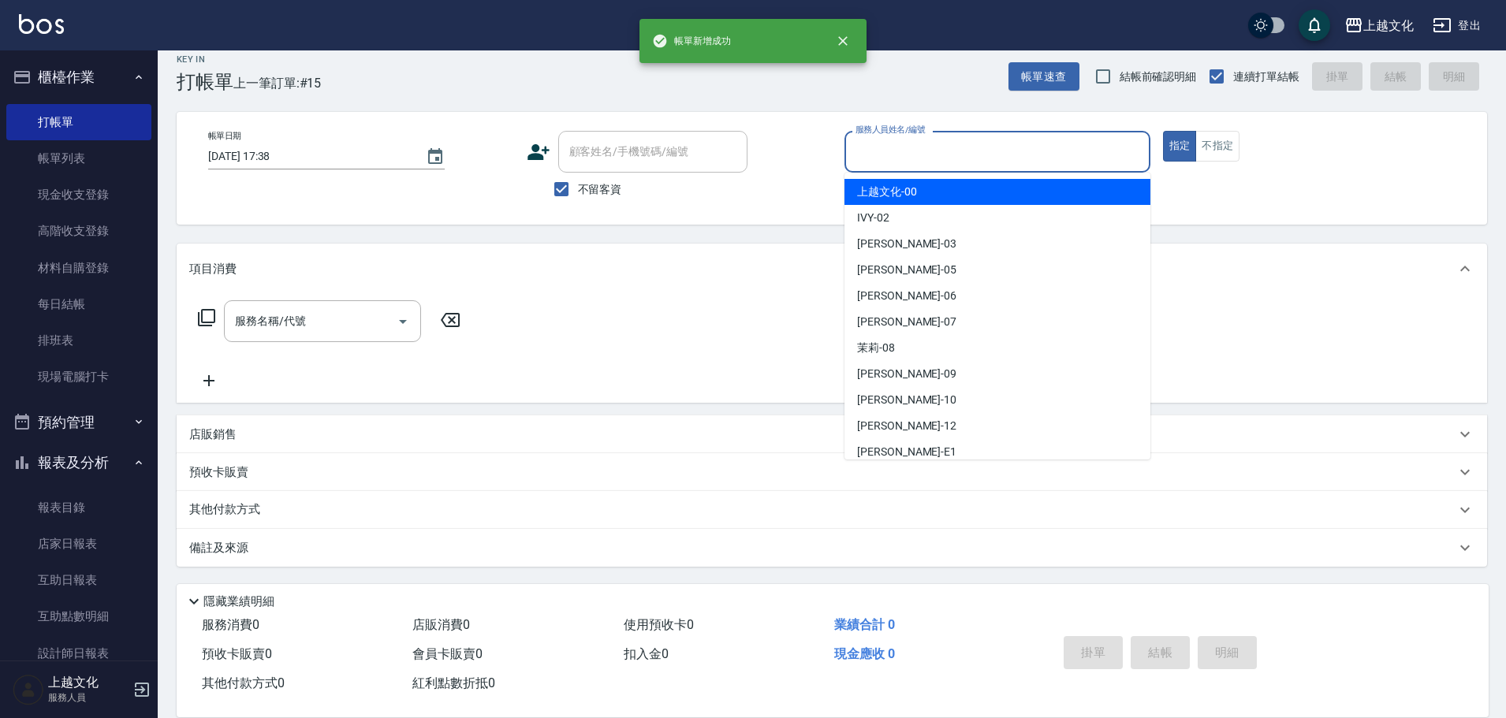
click at [949, 149] on input "服務人員姓名/編號" at bounding box center [998, 152] width 292 height 28
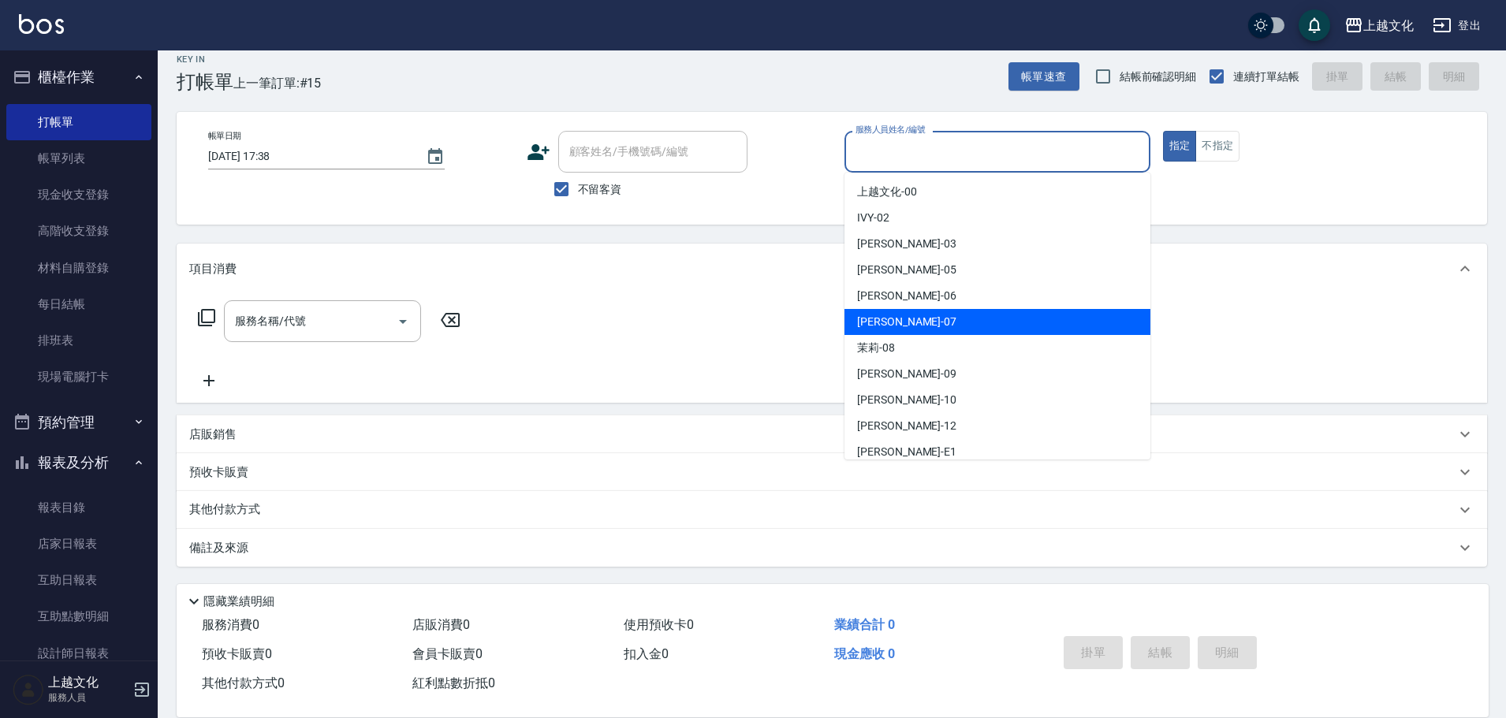
click at [971, 329] on div "[PERSON_NAME] -07" at bounding box center [997, 322] width 306 height 26
type input "[PERSON_NAME]-07"
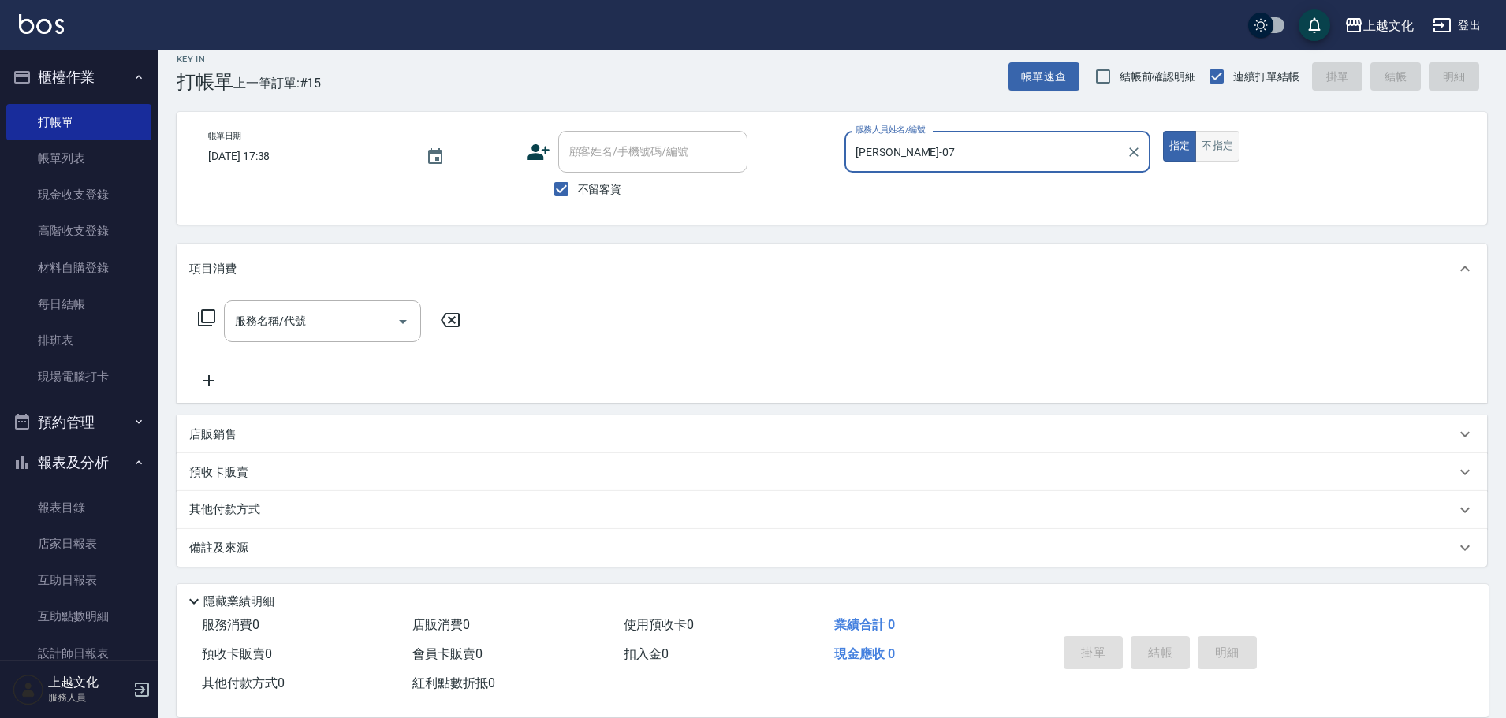
click at [1209, 158] on button "不指定" at bounding box center [1217, 146] width 44 height 31
click at [203, 317] on icon at bounding box center [206, 317] width 19 height 19
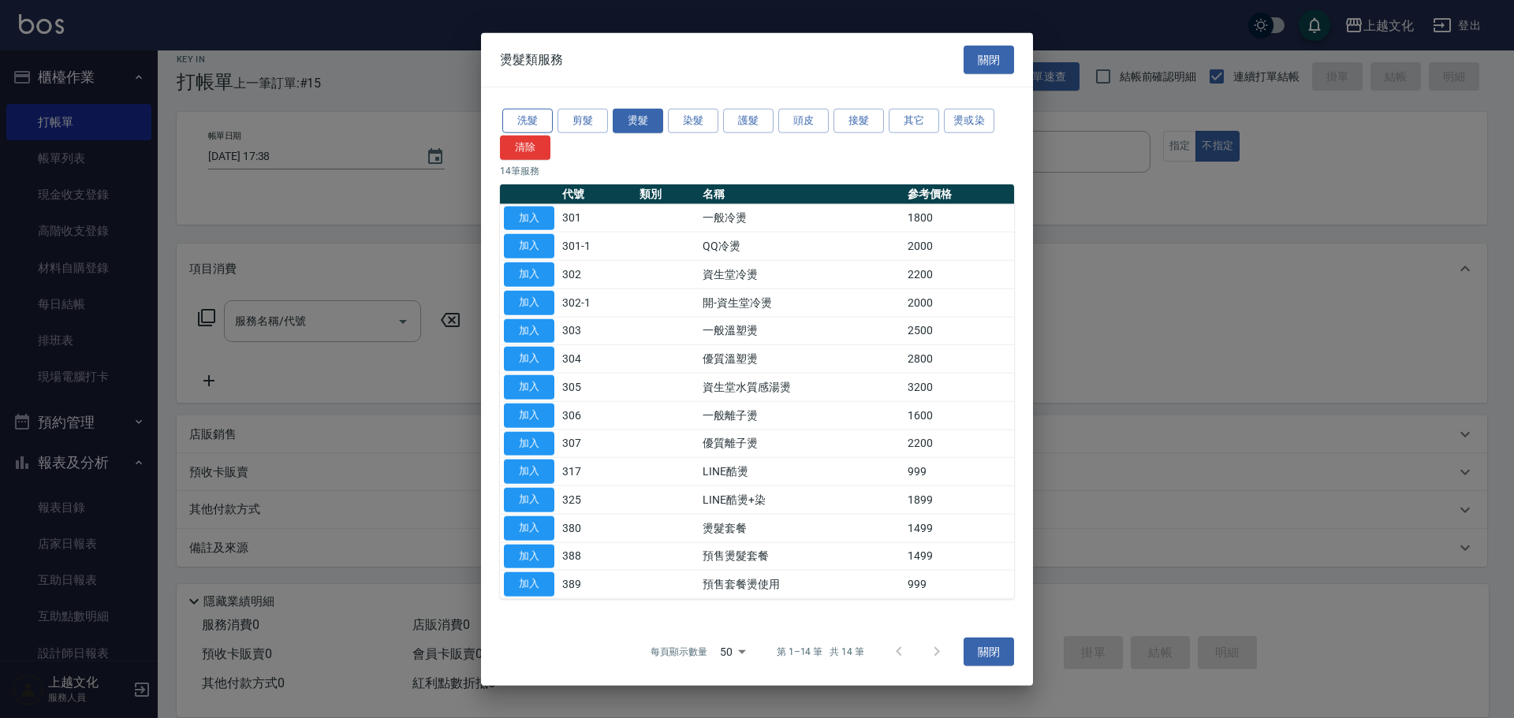
click at [546, 121] on button "洗髮" at bounding box center [527, 121] width 50 height 24
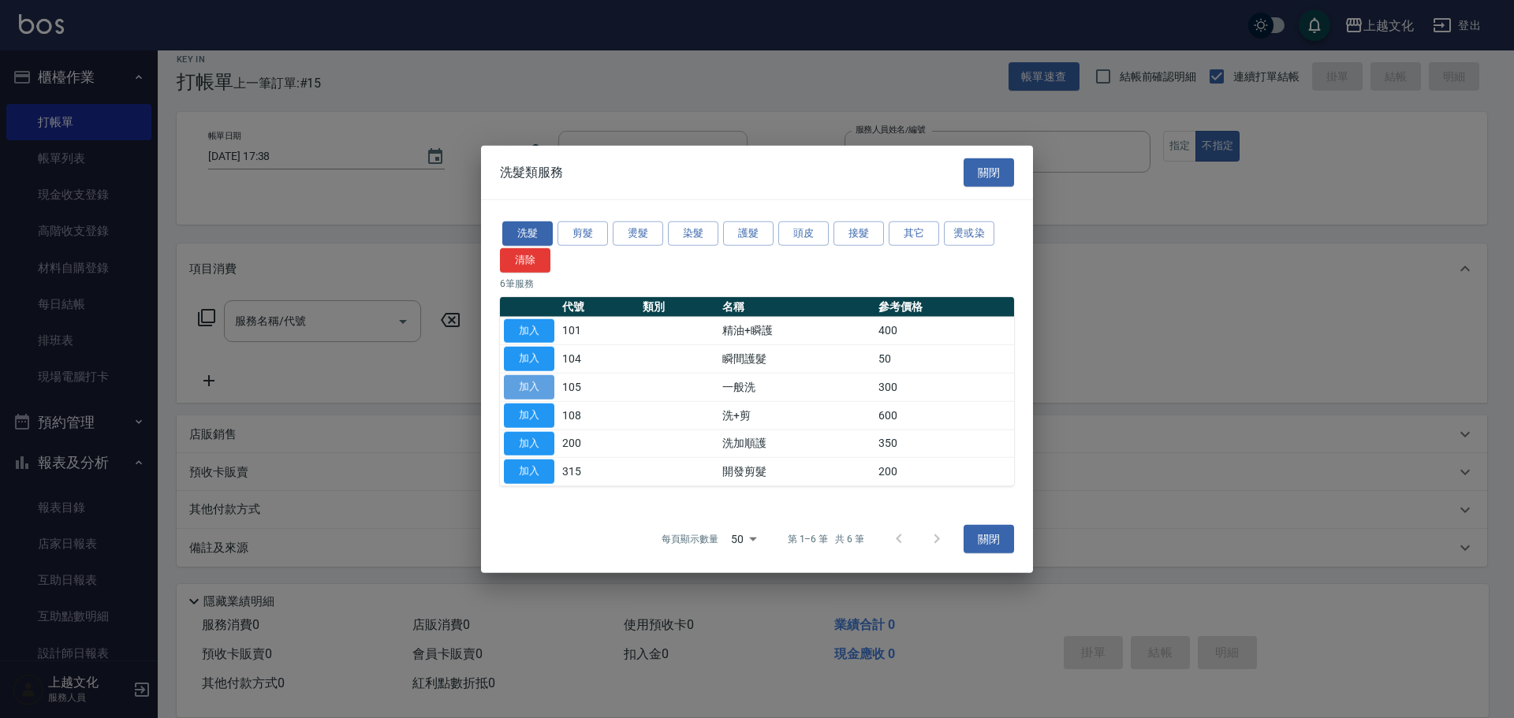
click at [530, 391] on button "加入" at bounding box center [529, 387] width 50 height 24
type input "一般洗(105)"
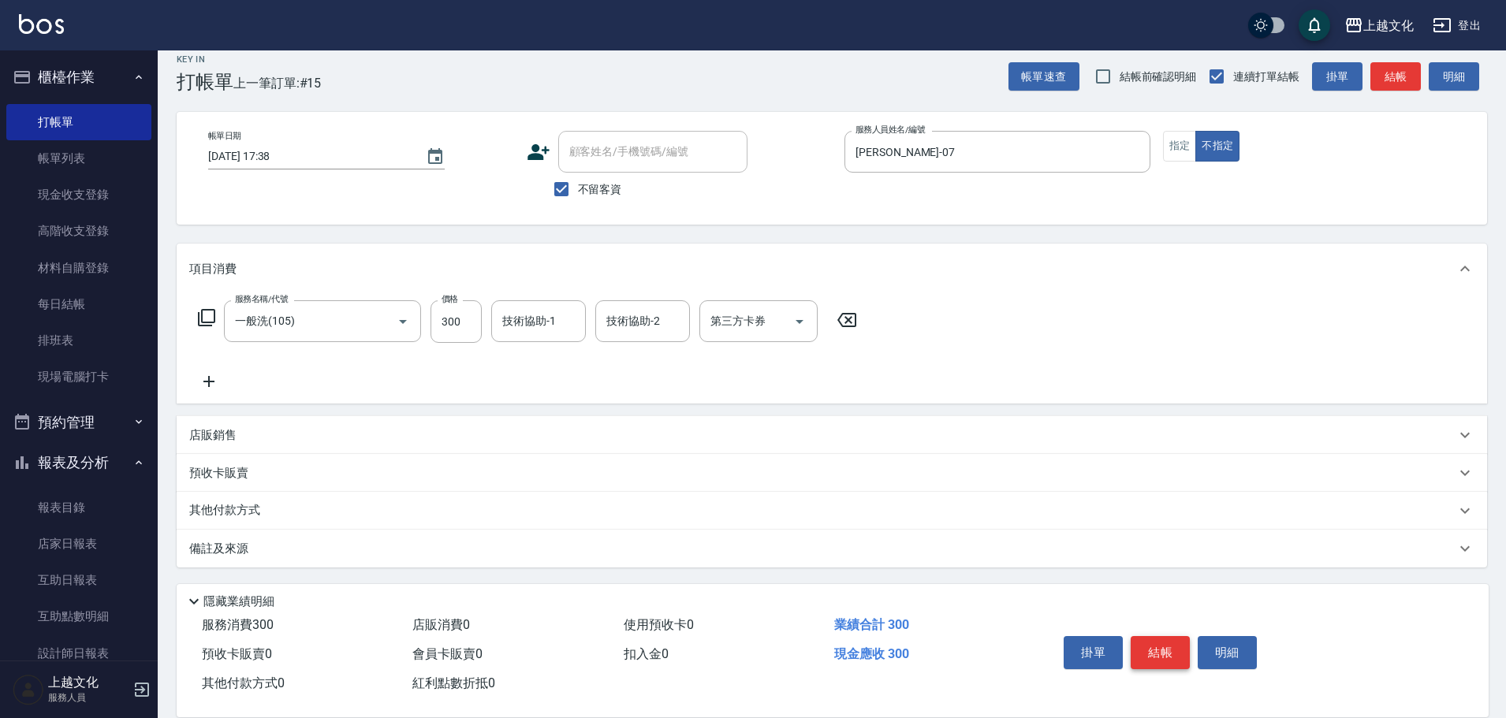
click at [1170, 656] on button "結帳" at bounding box center [1160, 652] width 59 height 33
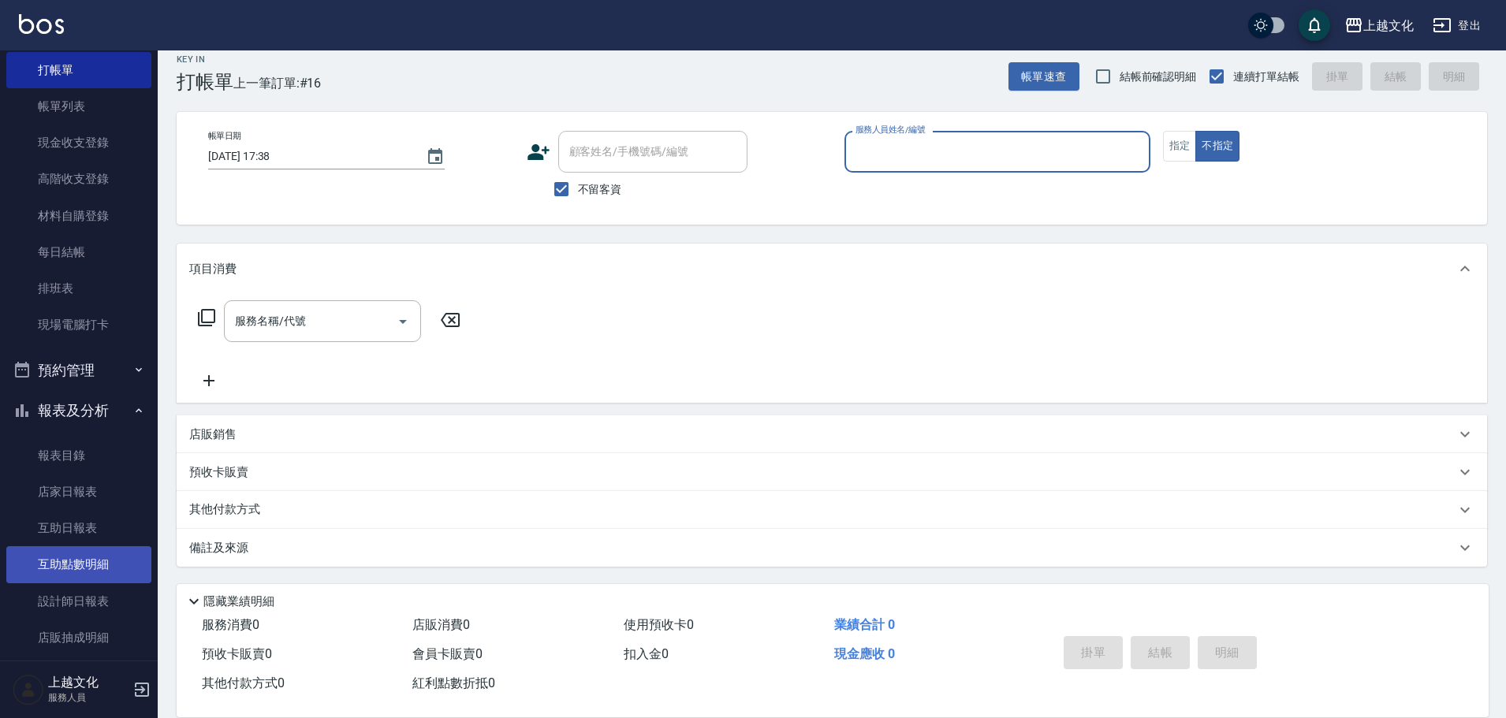
scroll to position [79, 0]
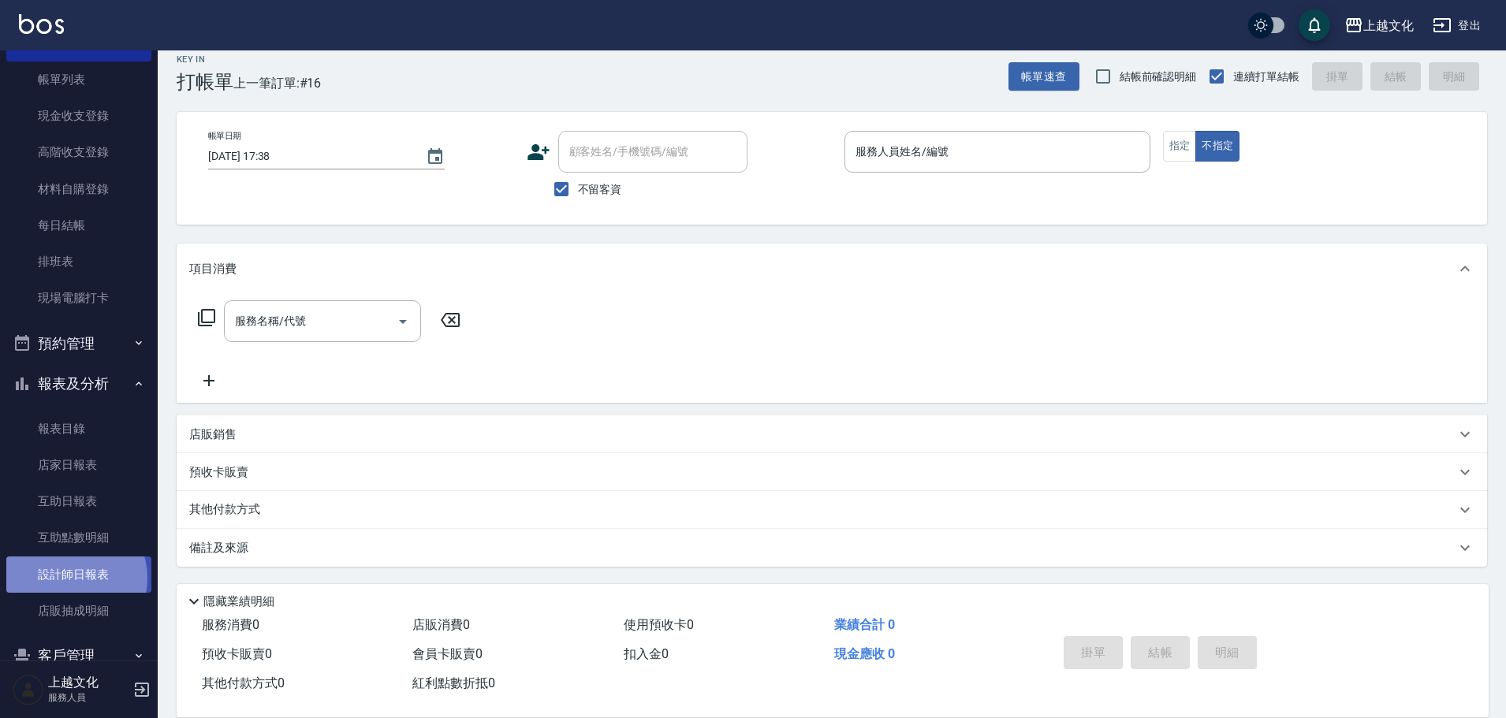
click at [71, 578] on link "設計師日報表" at bounding box center [78, 575] width 145 height 36
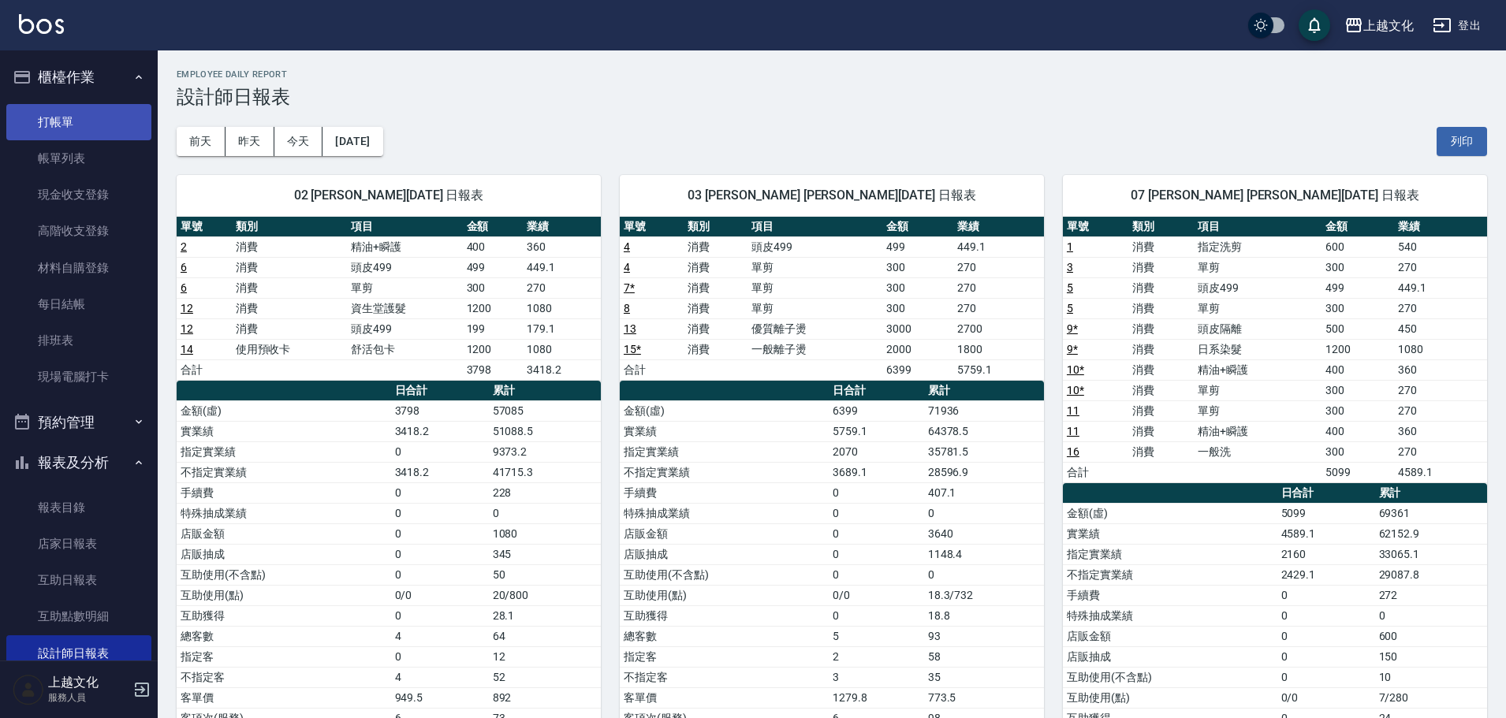
click at [90, 132] on link "打帳單" at bounding box center [78, 122] width 145 height 36
